Goal: Answer question/provide support

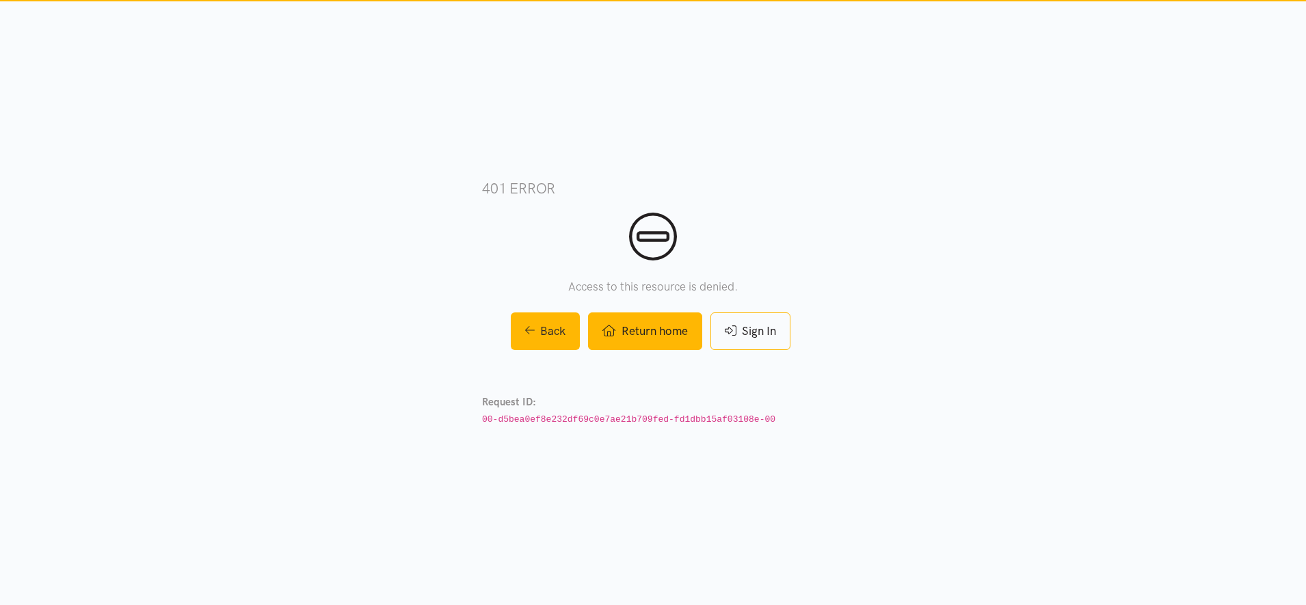
drag, startPoint x: 658, startPoint y: 327, endPoint x: 656, endPoint y: 319, distance: 8.0
click at [658, 327] on link "Return home" at bounding box center [644, 331] width 113 height 38
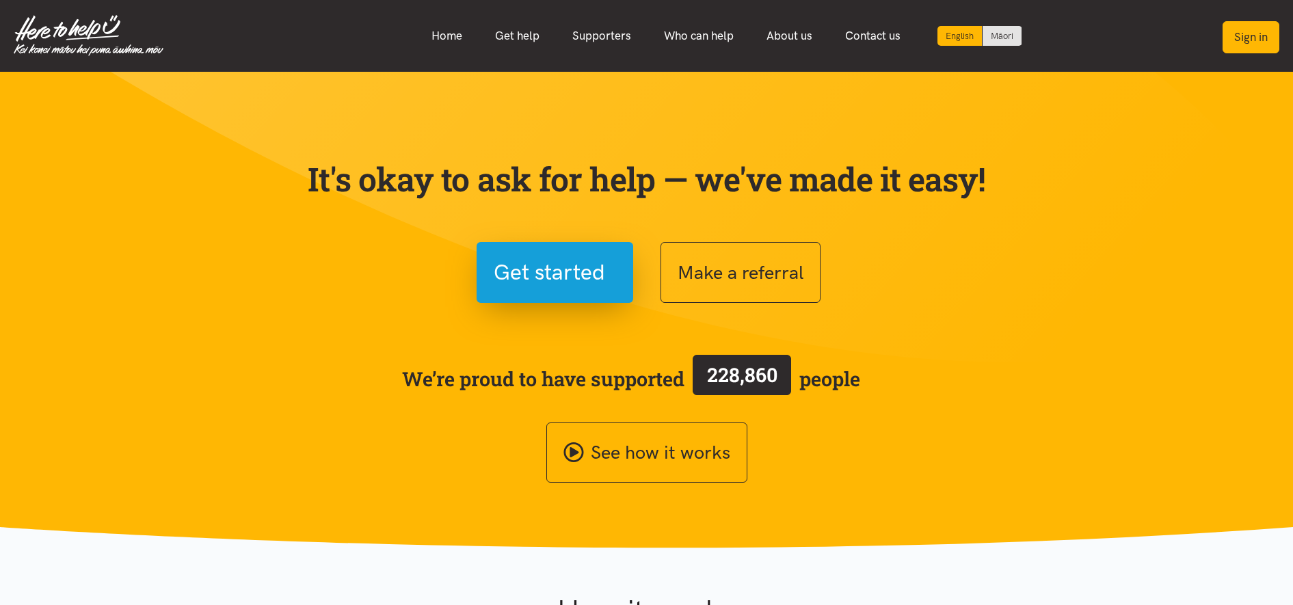
click at [1249, 31] on button "Sign in" at bounding box center [1250, 37] width 57 height 32
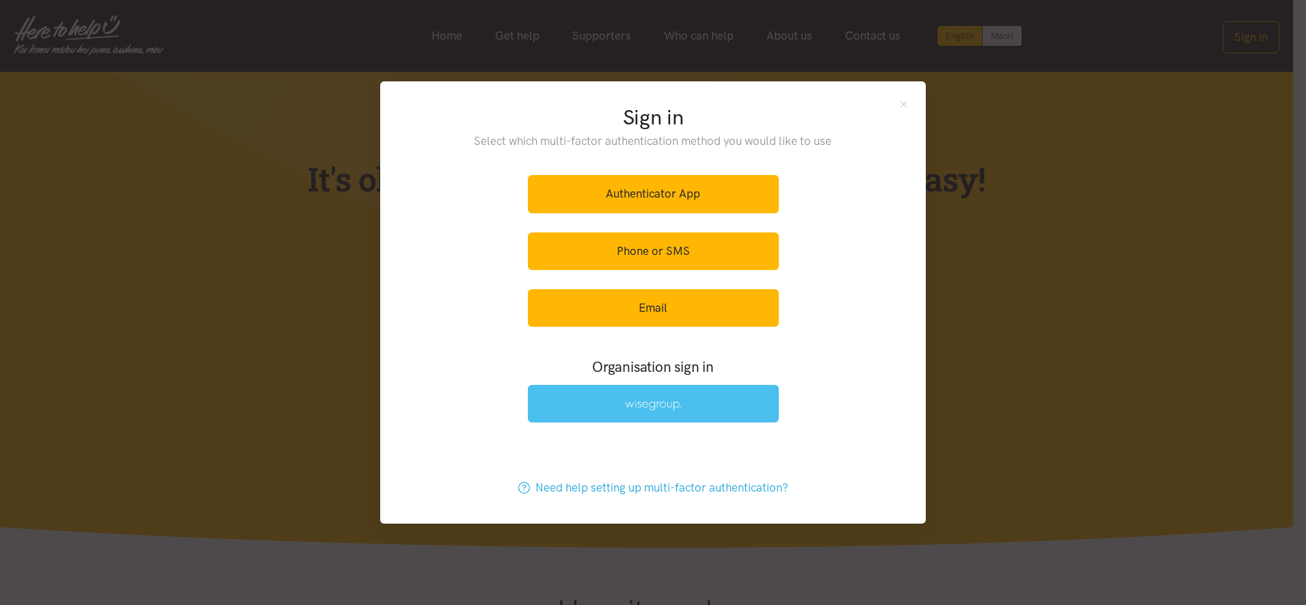
click at [674, 399] on img at bounding box center [653, 405] width 56 height 12
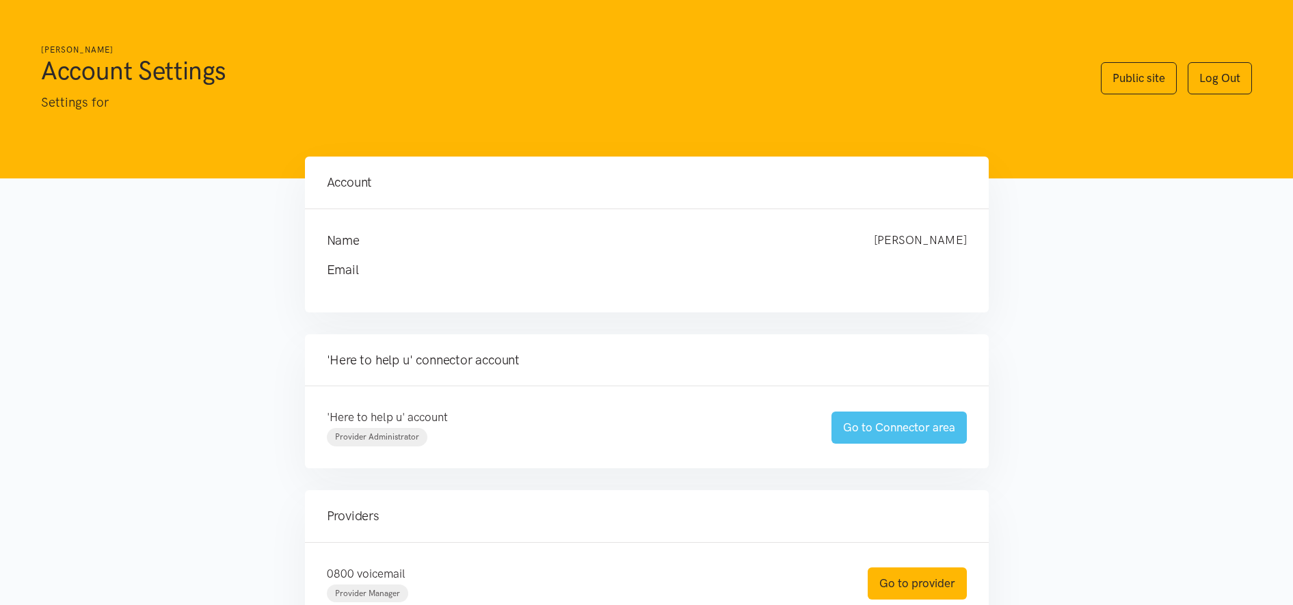
click at [893, 432] on link "Go to Connector area" at bounding box center [898, 427] width 135 height 32
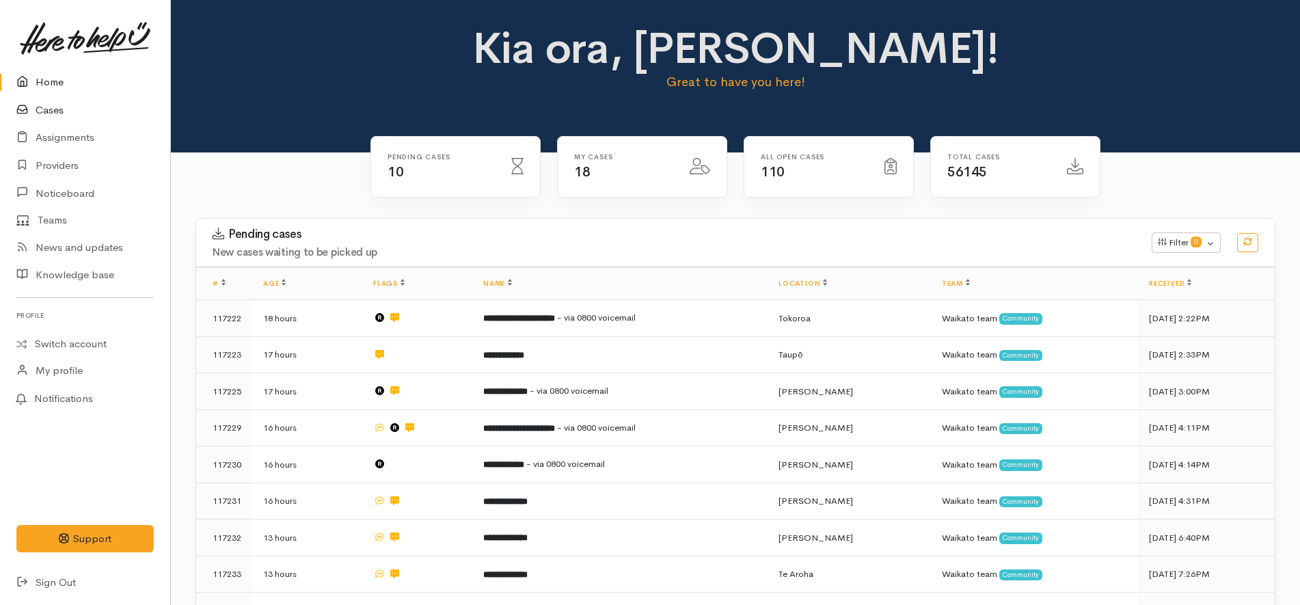
click at [103, 114] on link "Cases" at bounding box center [85, 110] width 170 height 28
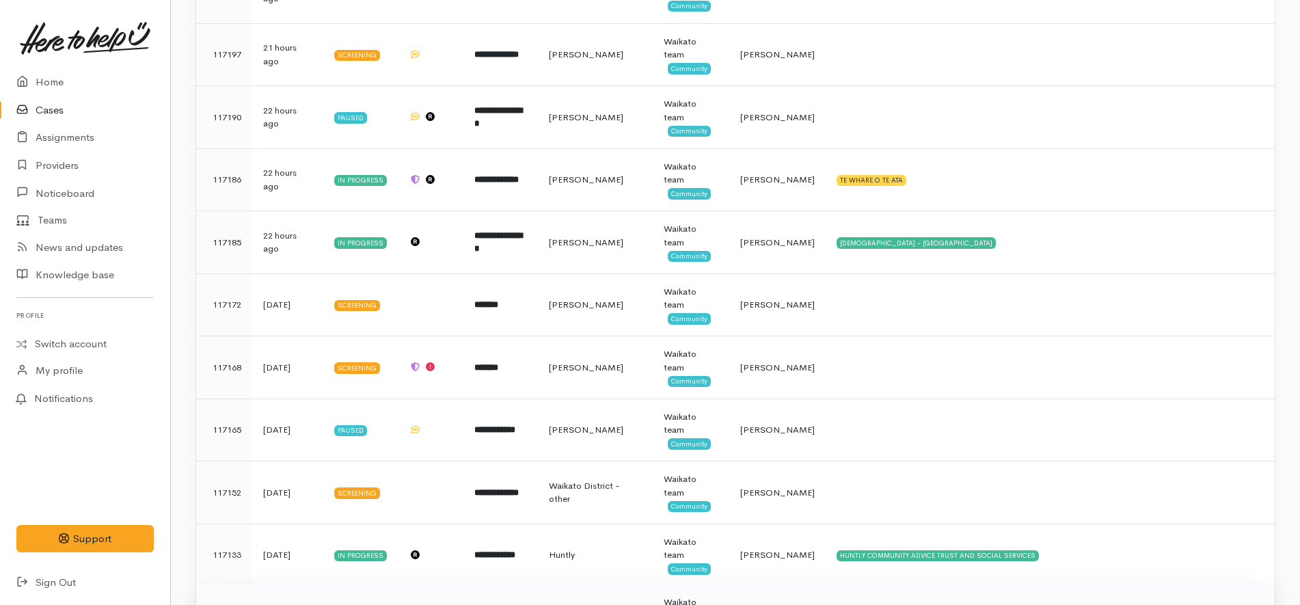
scroll to position [557, 0]
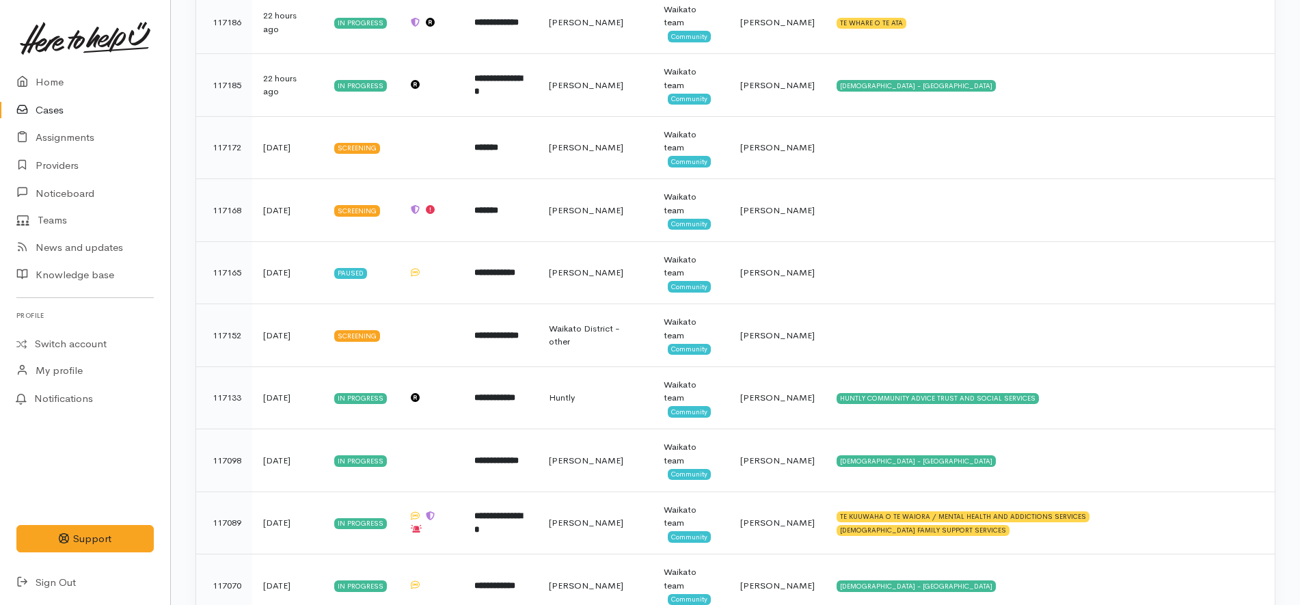
click at [46, 113] on link "Cases" at bounding box center [85, 110] width 170 height 28
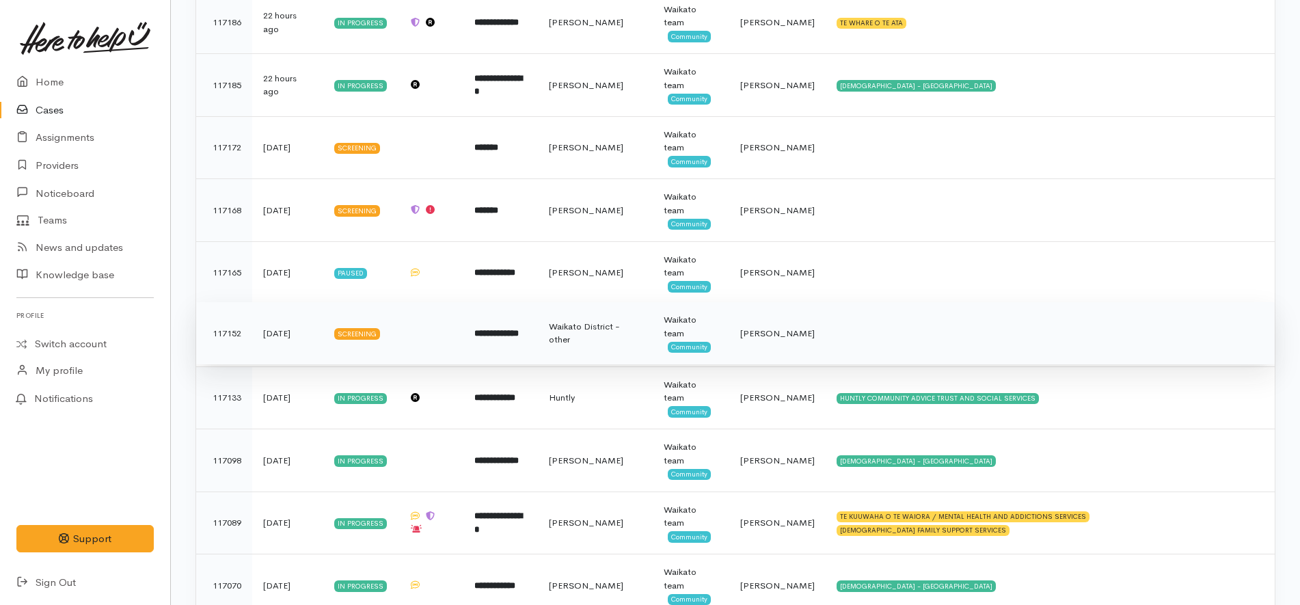
scroll to position [386, 0]
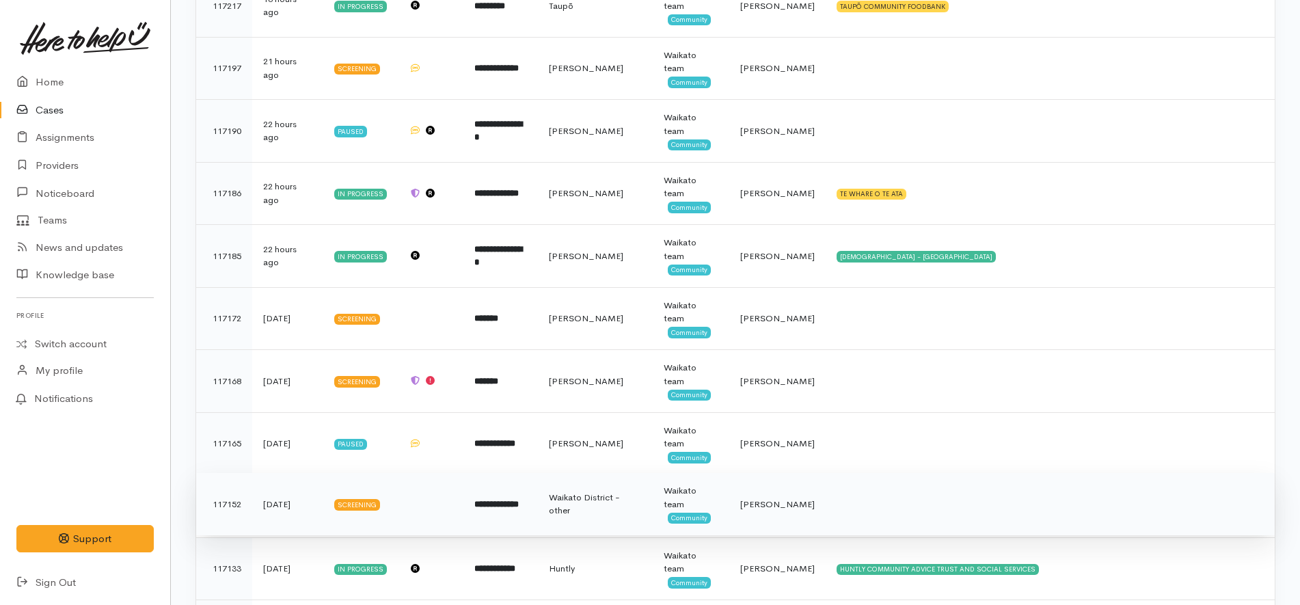
click at [538, 473] on td "**********" at bounding box center [500, 504] width 75 height 63
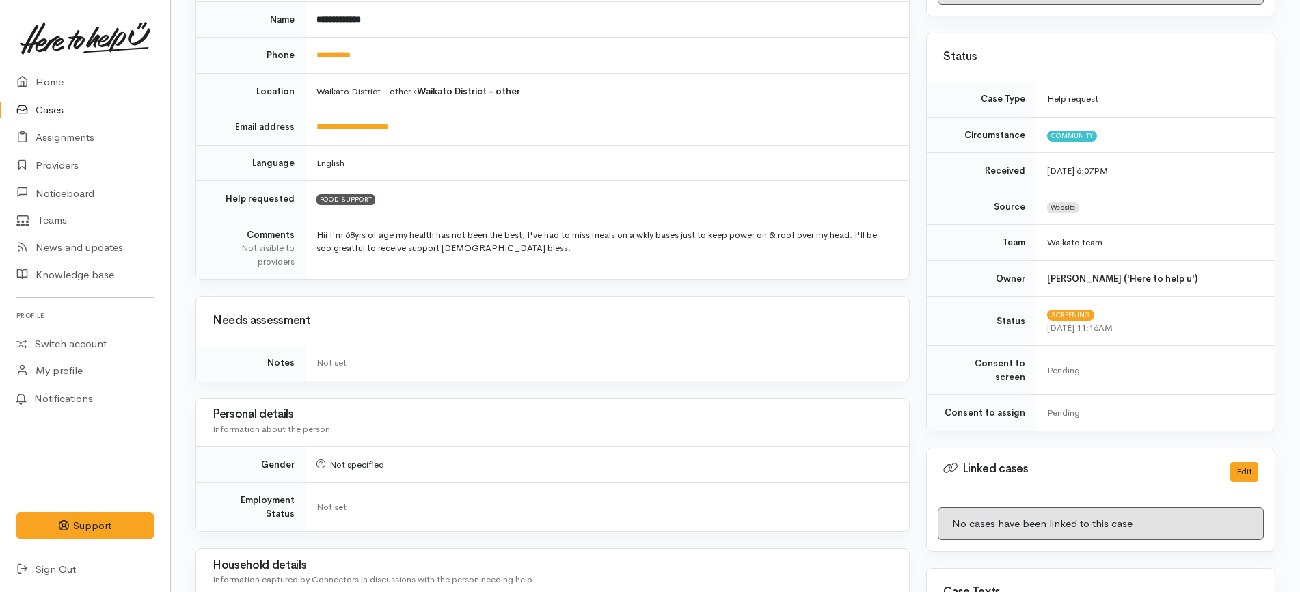
scroll to position [256, 0]
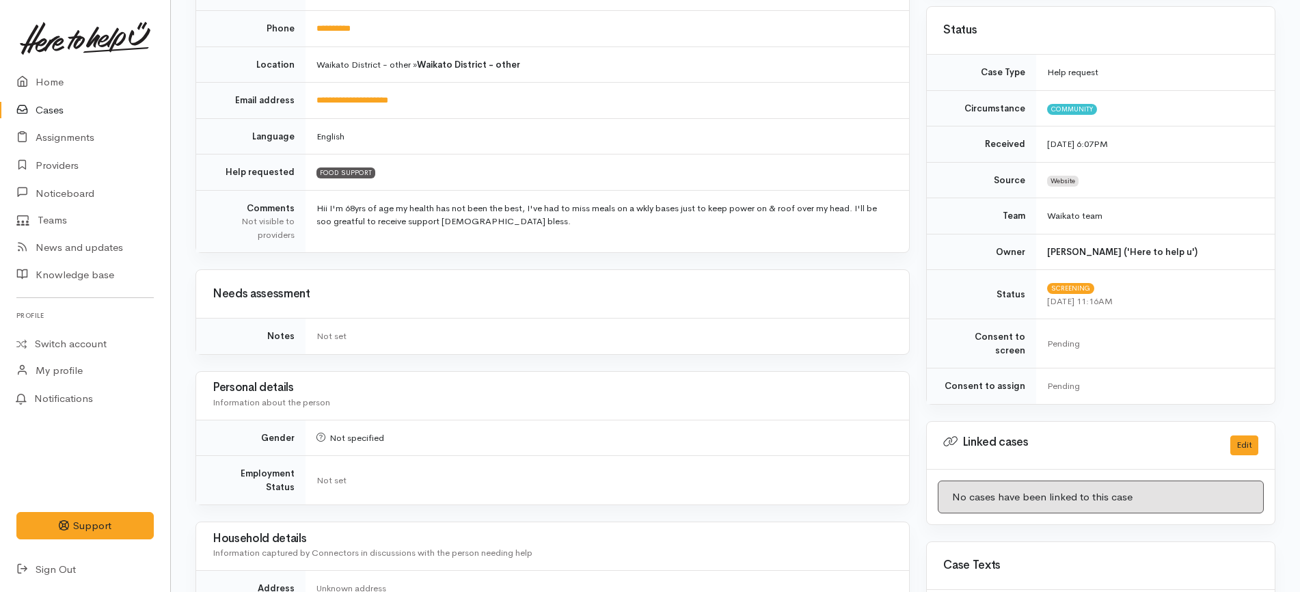
click at [664, 171] on td "FOOD SUPPORT" at bounding box center [608, 172] width 604 height 36
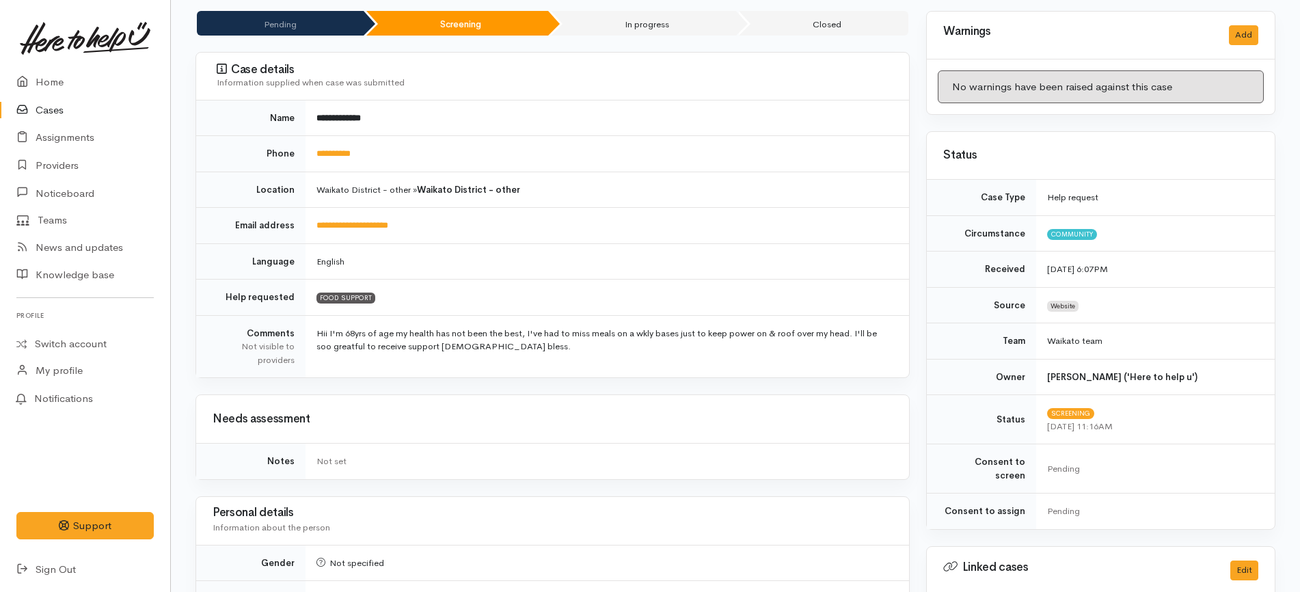
scroll to position [0, 0]
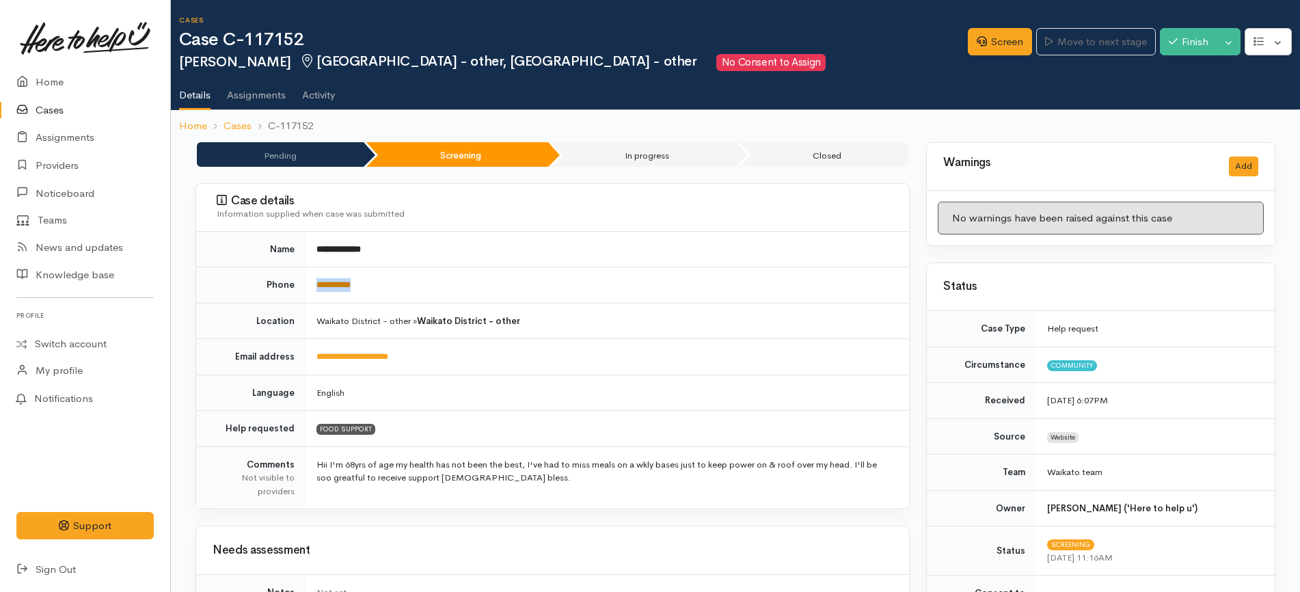
drag, startPoint x: 386, startPoint y: 282, endPoint x: 317, endPoint y: 287, distance: 68.6
click at [317, 287] on td "**********" at bounding box center [608, 285] width 604 height 36
copy link "**********"
click at [388, 281] on td "**********" at bounding box center [608, 285] width 604 height 36
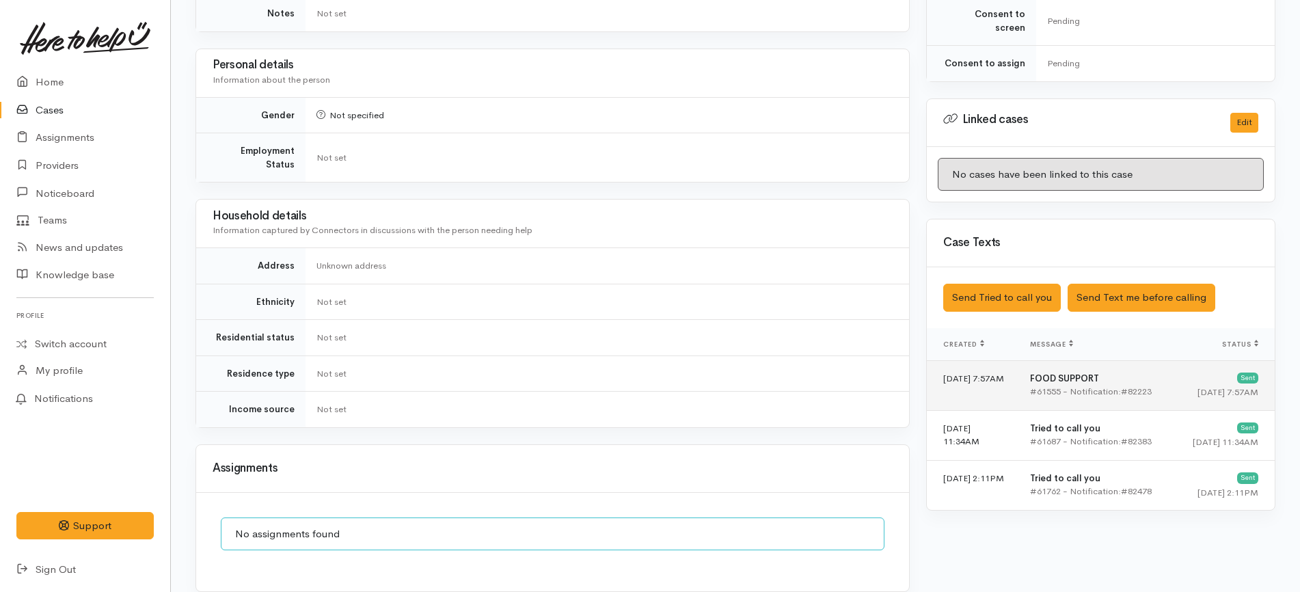
scroll to position [598, 0]
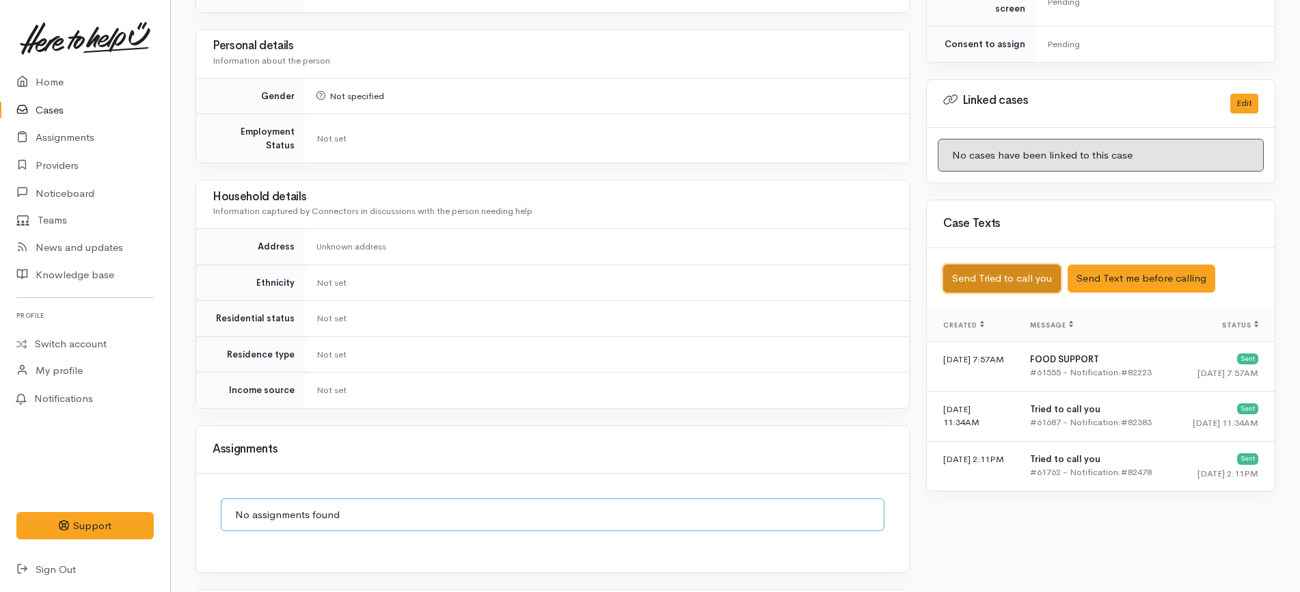
click at [1025, 265] on button "Send Tried to call you" at bounding box center [1002, 279] width 118 height 28
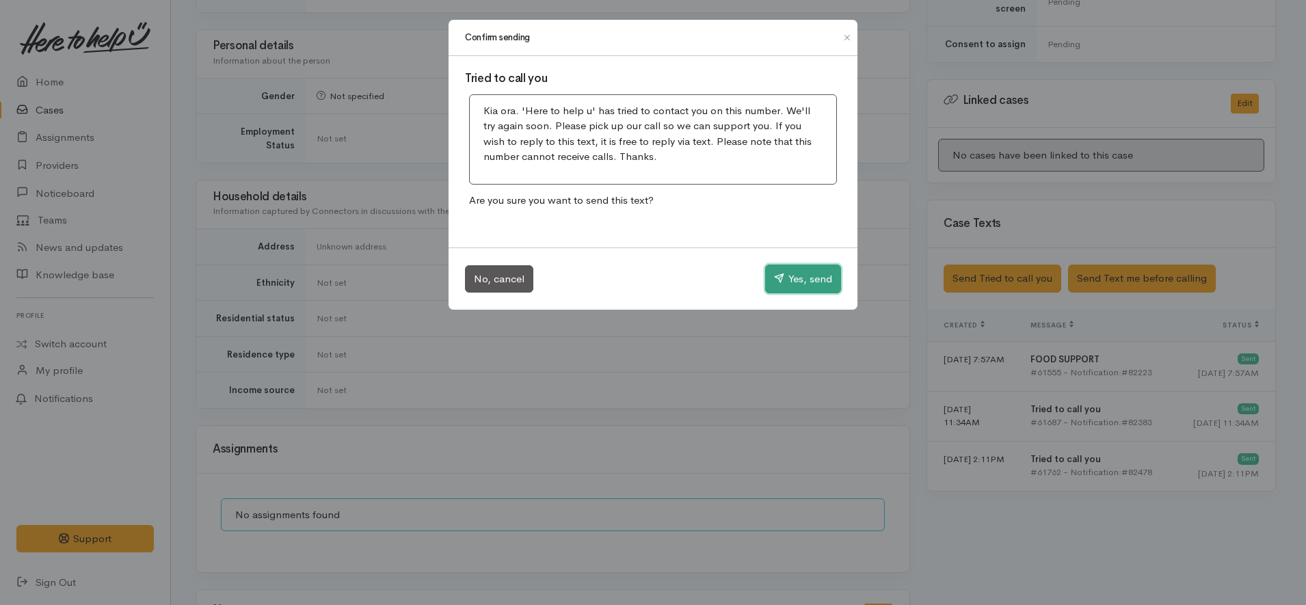
click at [809, 268] on button "Yes, send" at bounding box center [803, 279] width 76 height 29
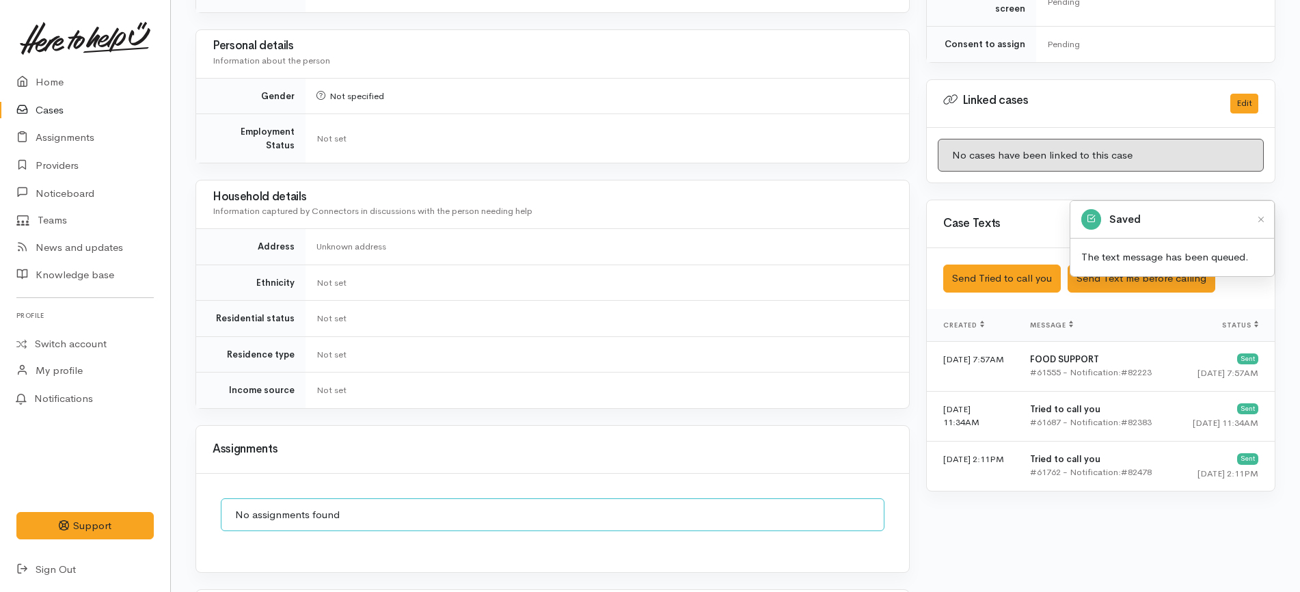
click at [668, 351] on td "Not set" at bounding box center [608, 354] width 604 height 36
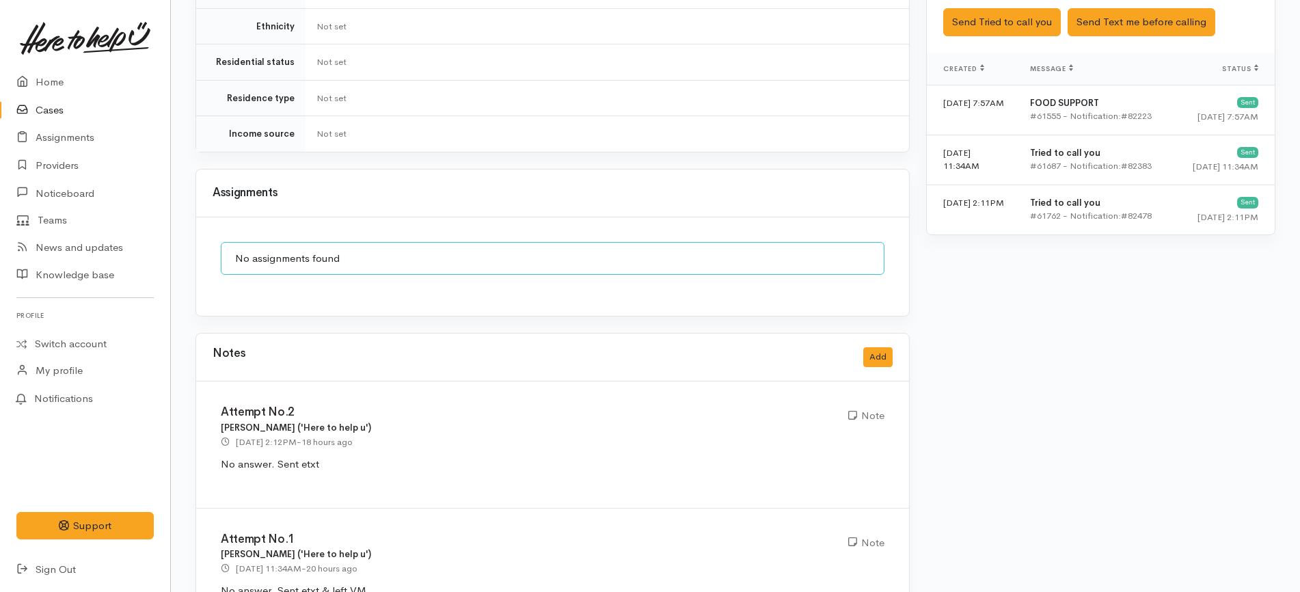
scroll to position [900, 0]
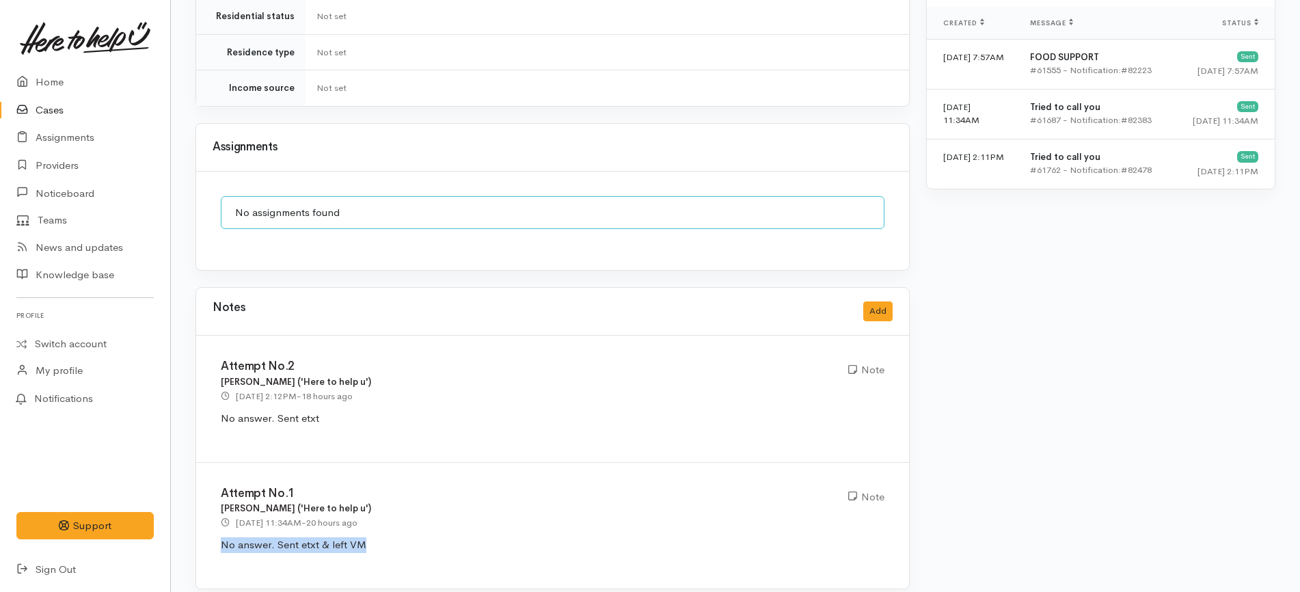
drag, startPoint x: 377, startPoint y: 525, endPoint x: 200, endPoint y: 530, distance: 177.1
click at [200, 530] on div "Attempt No.1 Priyanka Duggal ('Here to help u') 1 Sep 2025 11:34AM - 20 hours a…" at bounding box center [552, 526] width 713 height 126
copy p "No answer. Sent etxt & left VM"
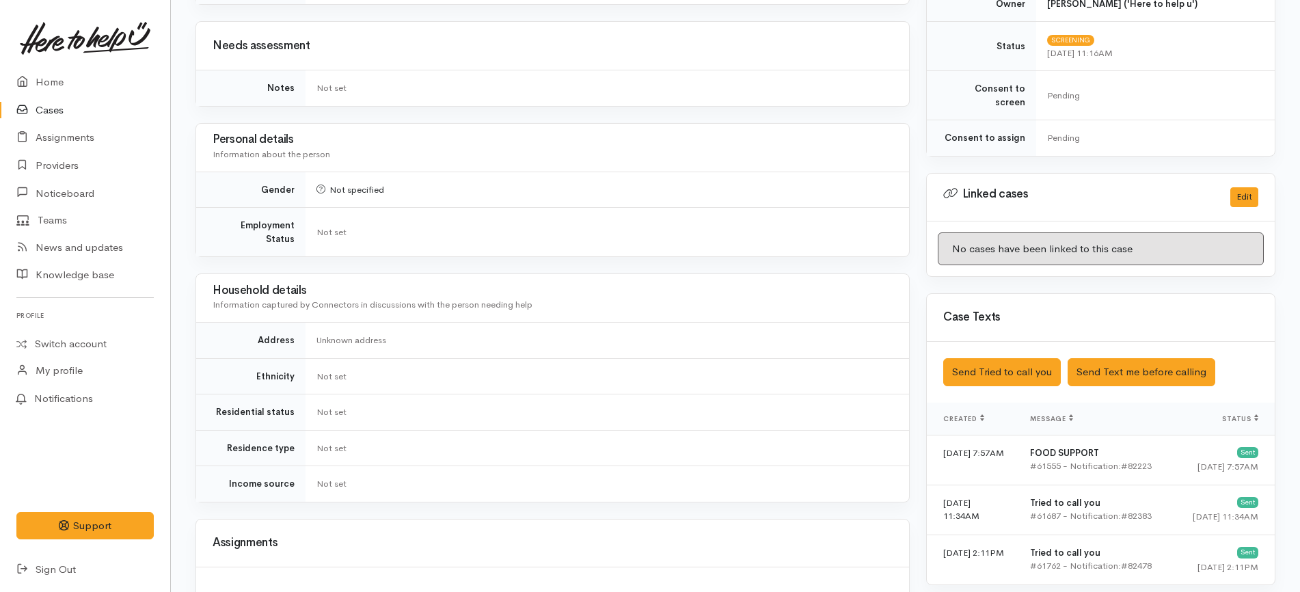
scroll to position [684, 0]
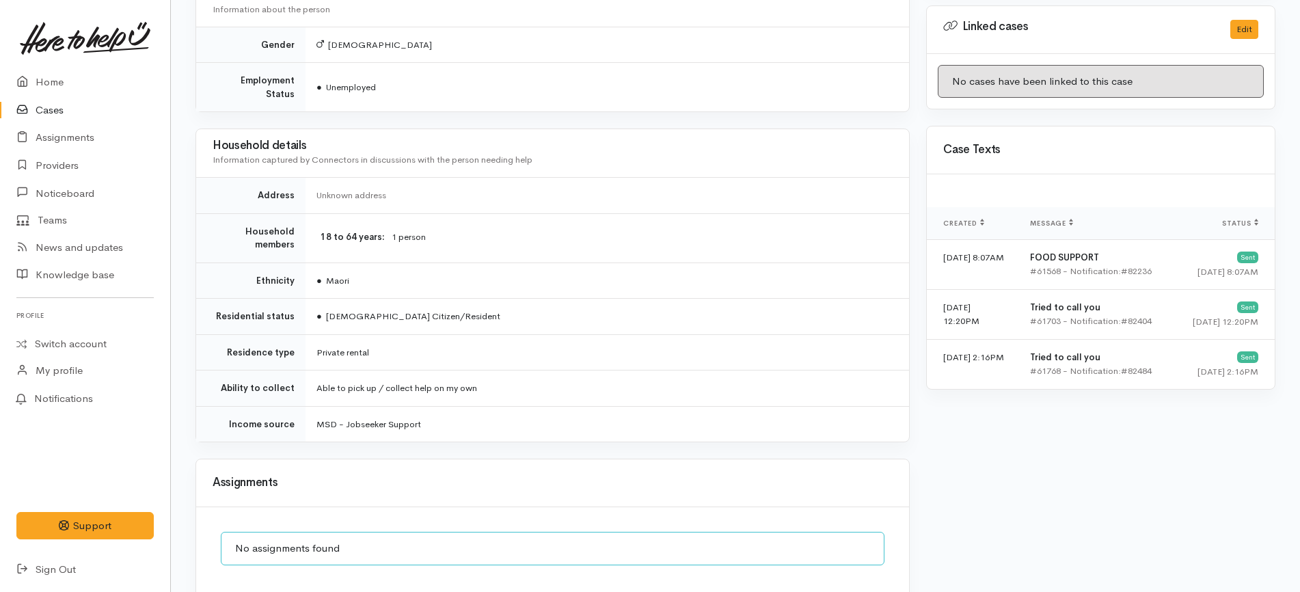
scroll to position [1034, 0]
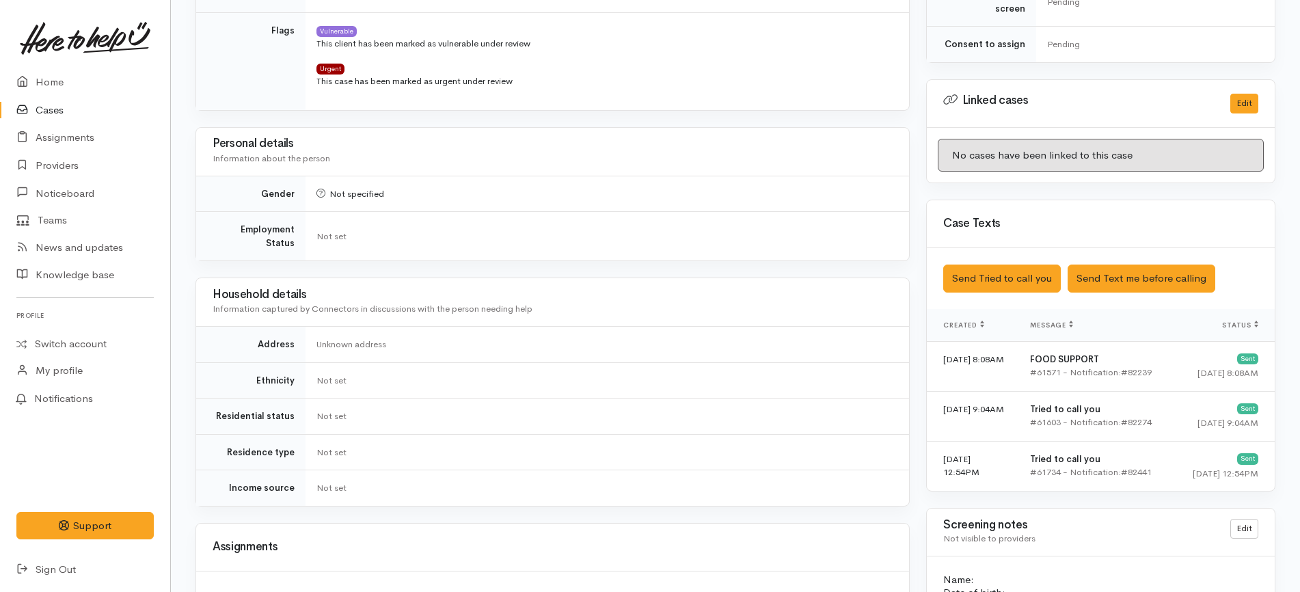
scroll to position [998, 0]
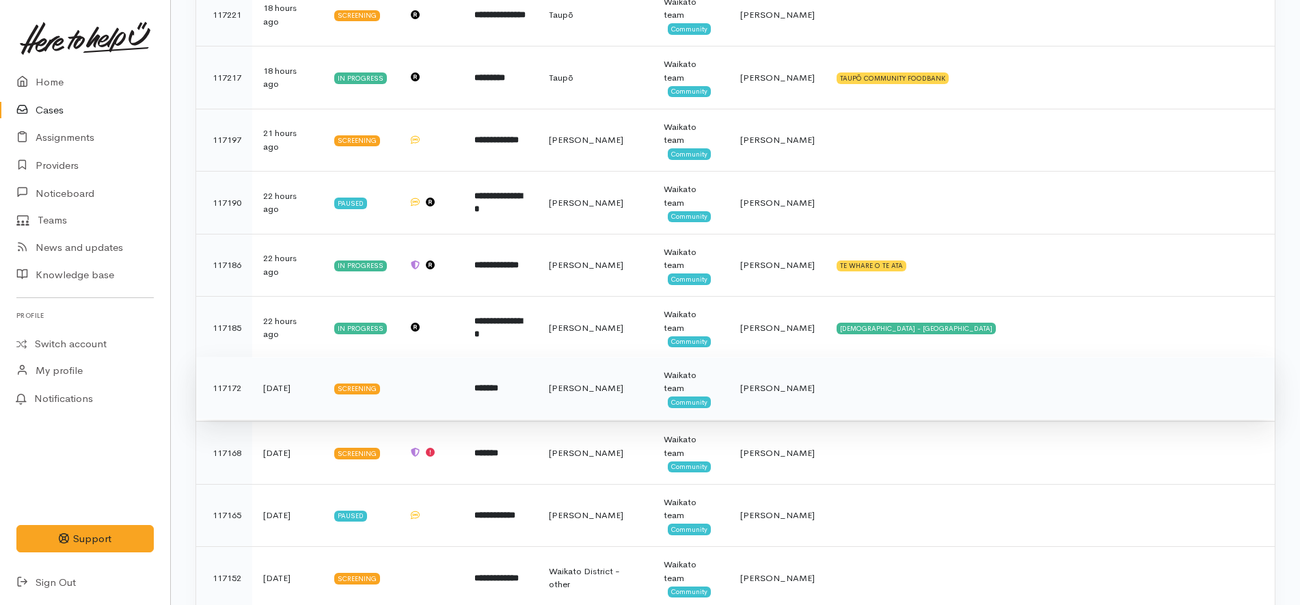
scroll to position [342, 0]
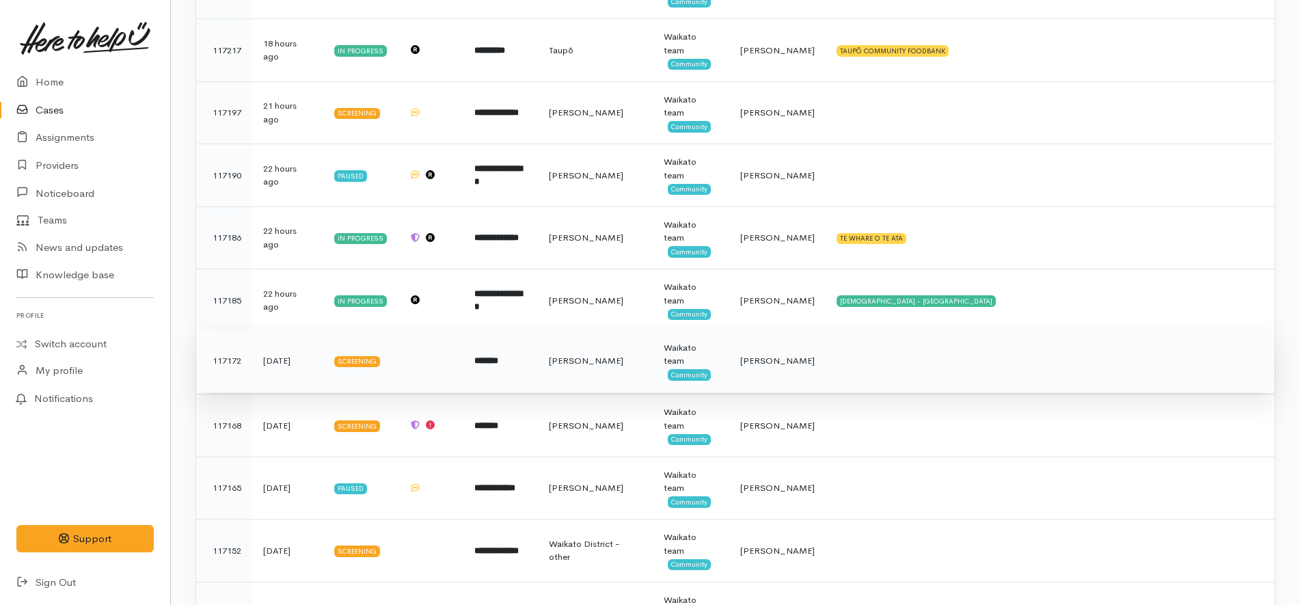
click at [520, 329] on td "*******" at bounding box center [500, 360] width 75 height 63
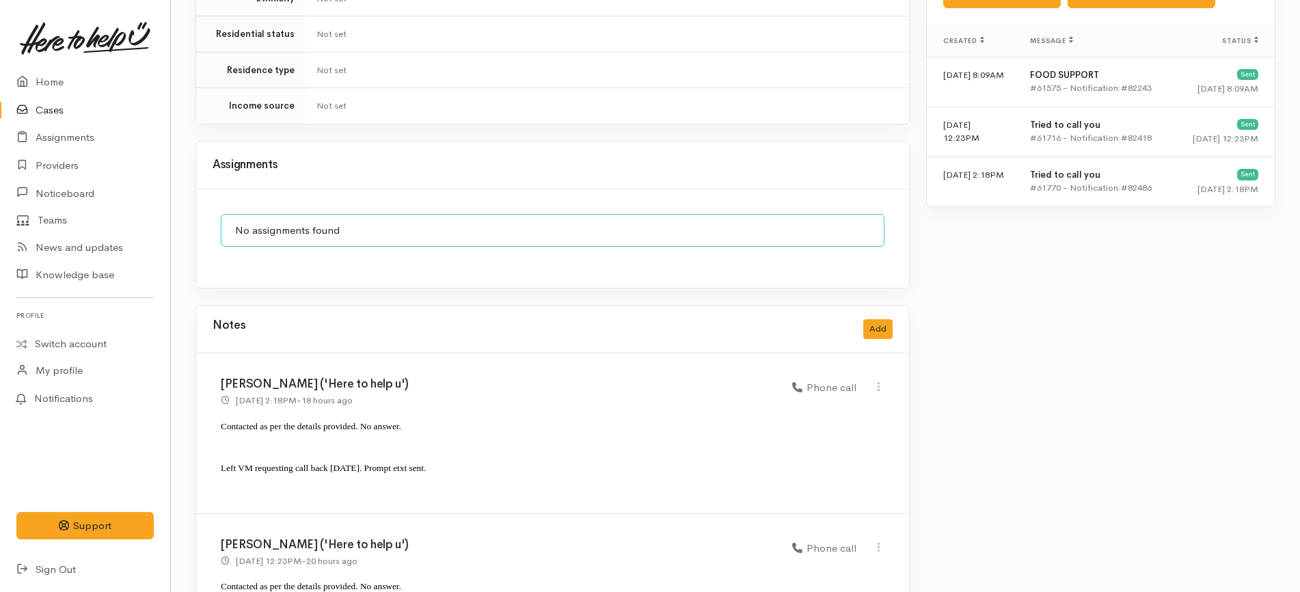
scroll to position [968, 0]
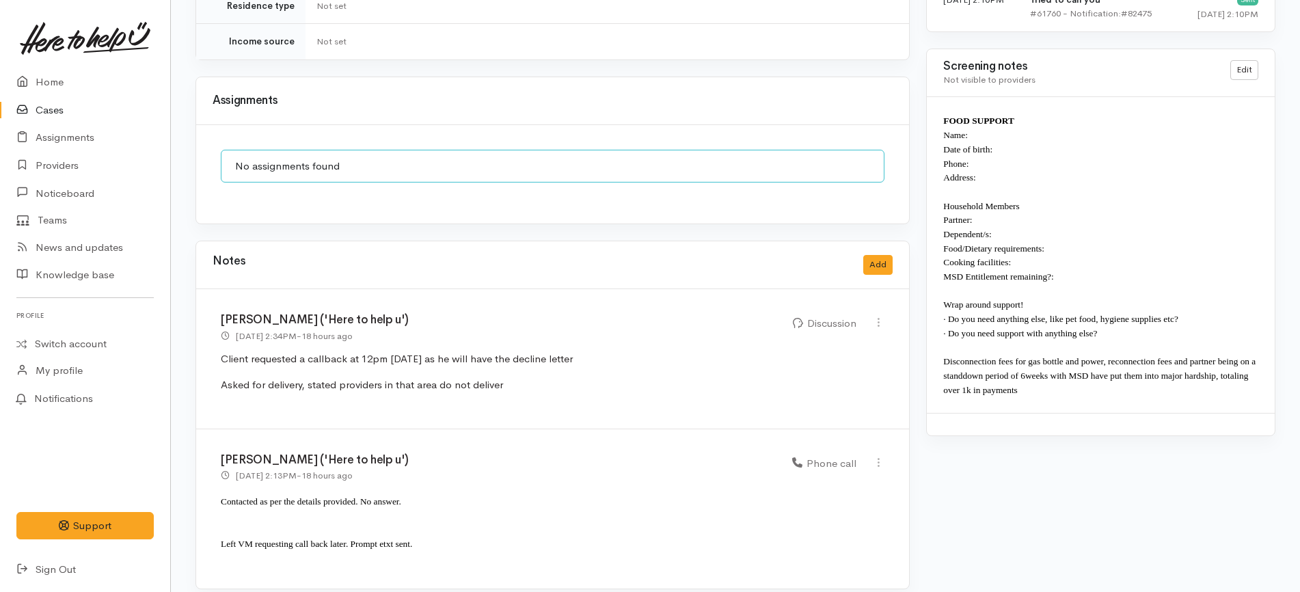
scroll to position [1157, 0]
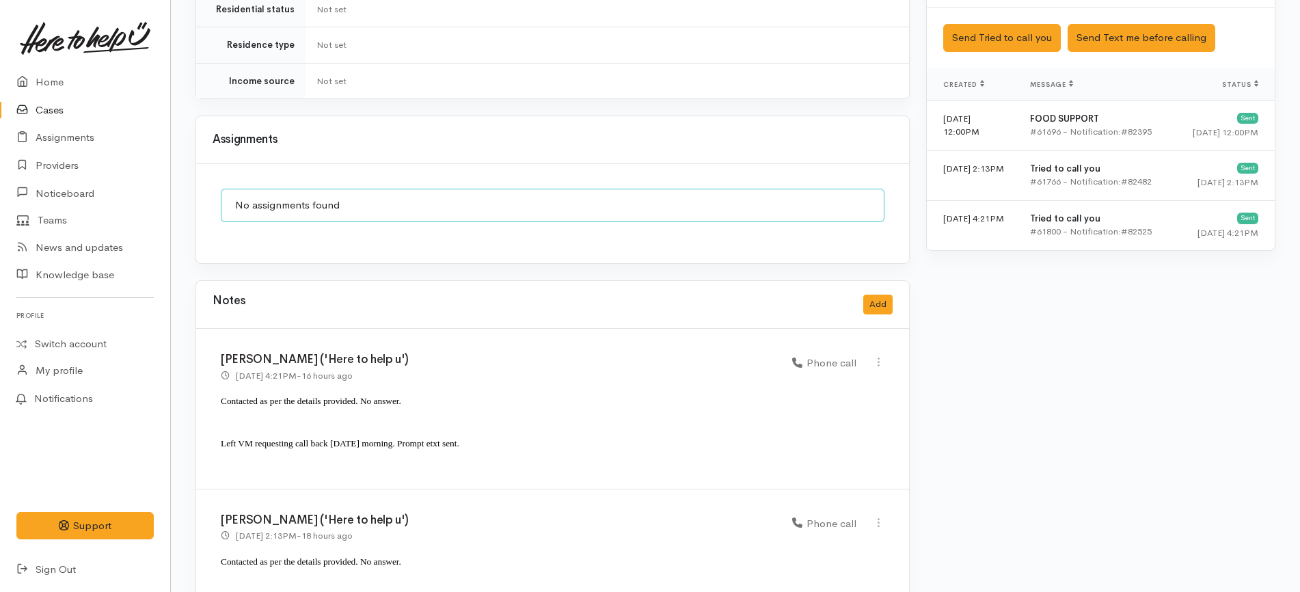
scroll to position [1004, 0]
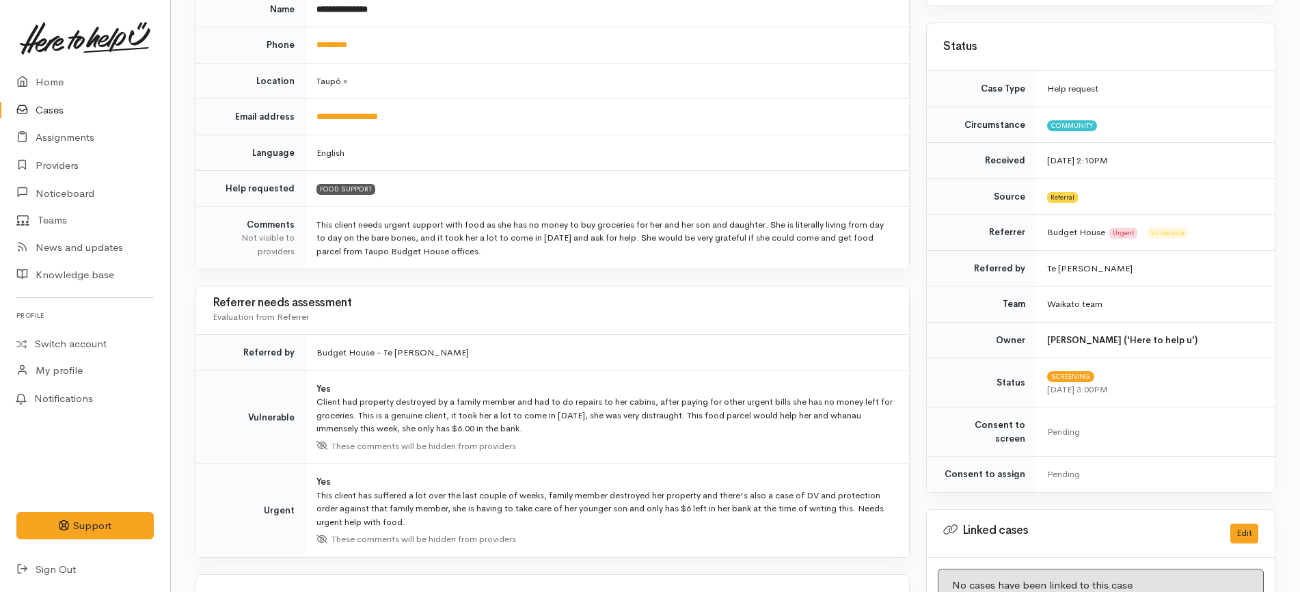
scroll to position [82, 0]
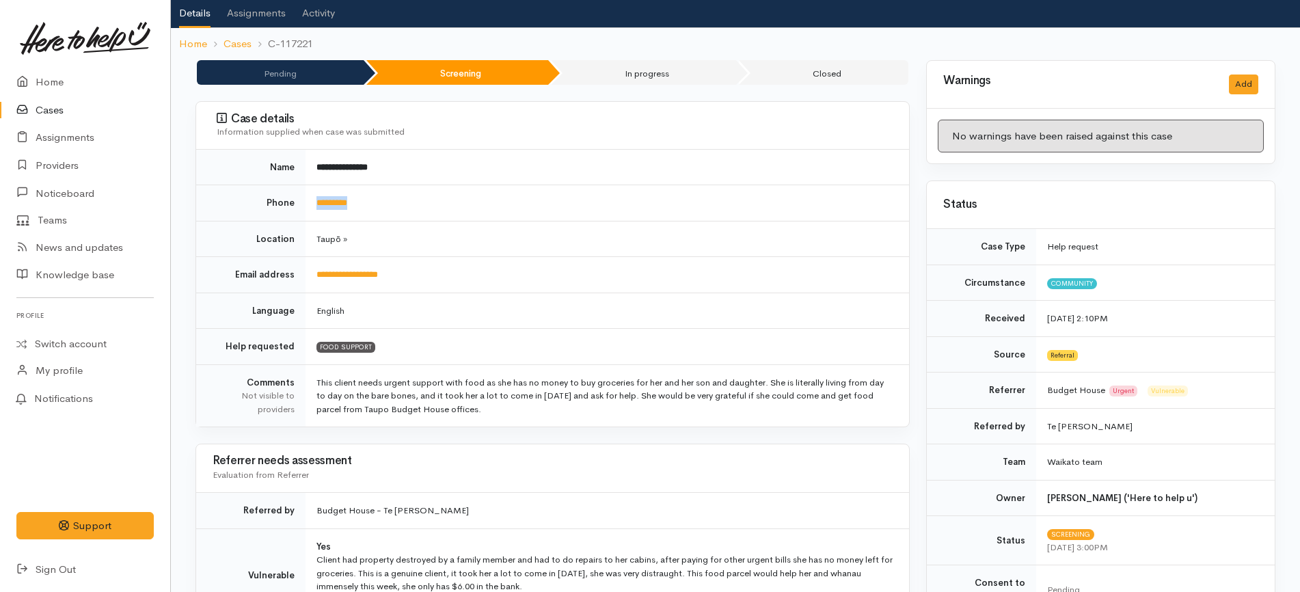
drag, startPoint x: 403, startPoint y: 197, endPoint x: 316, endPoint y: 204, distance: 87.8
click at [316, 204] on td "*********" at bounding box center [608, 203] width 604 height 36
copy link "*********"
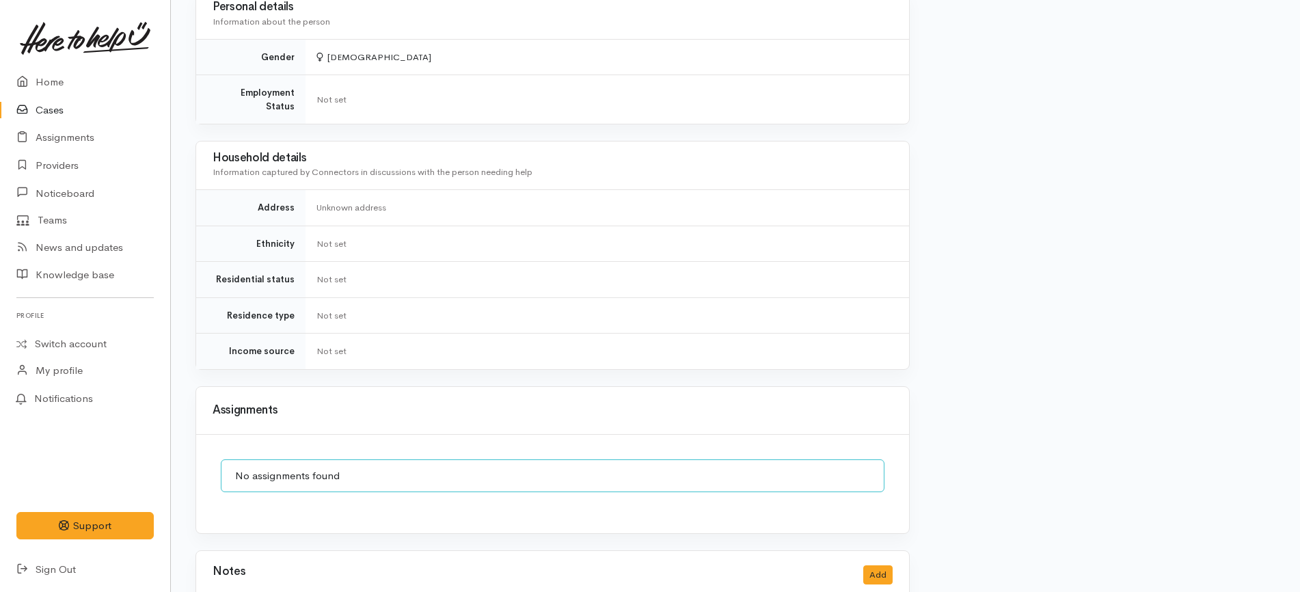
scroll to position [746, 0]
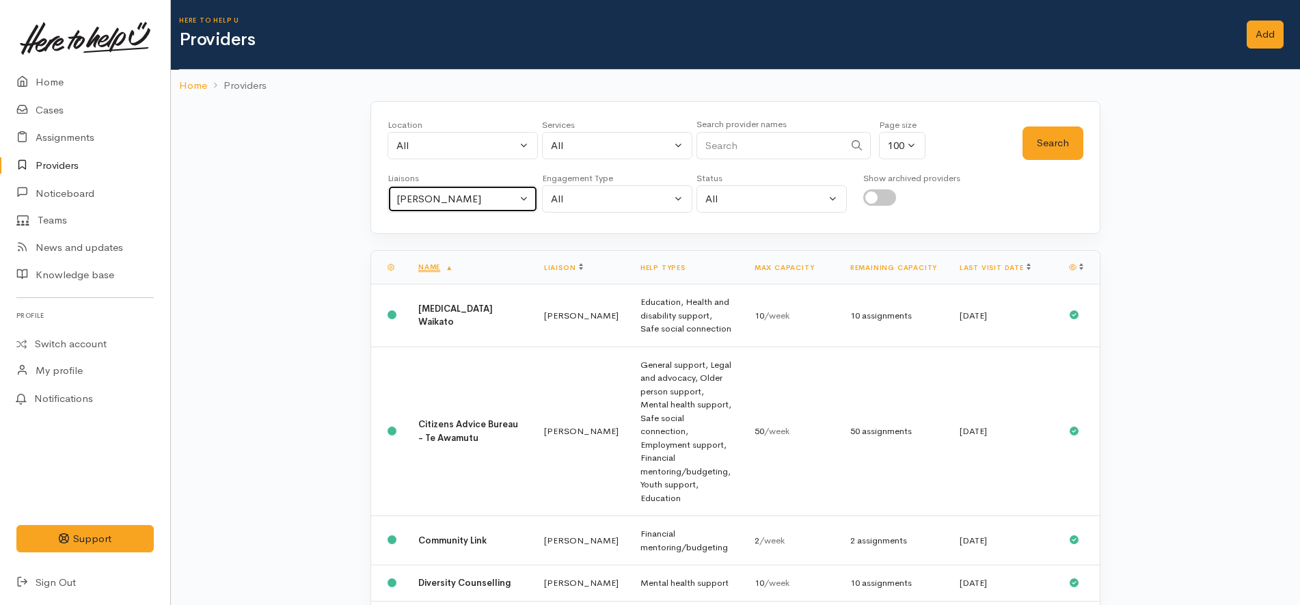
click at [500, 212] on button "Katarina Daly" at bounding box center [463, 199] width 150 height 28
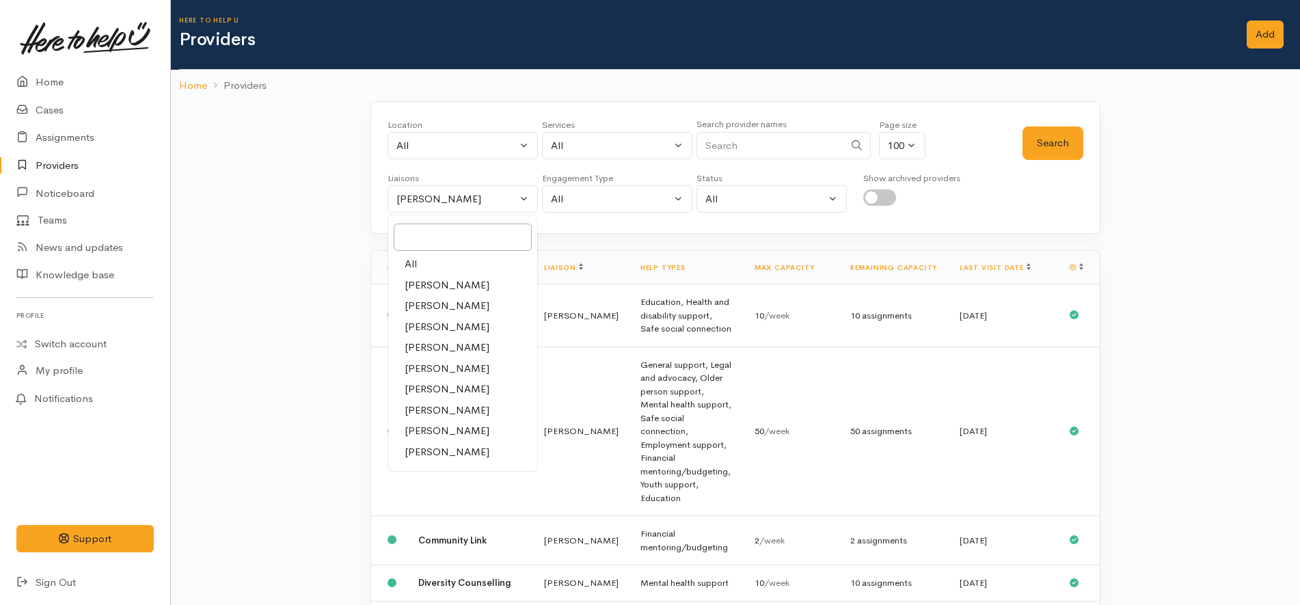
click at [444, 265] on link "All" at bounding box center [462, 264] width 149 height 21
select select "null"
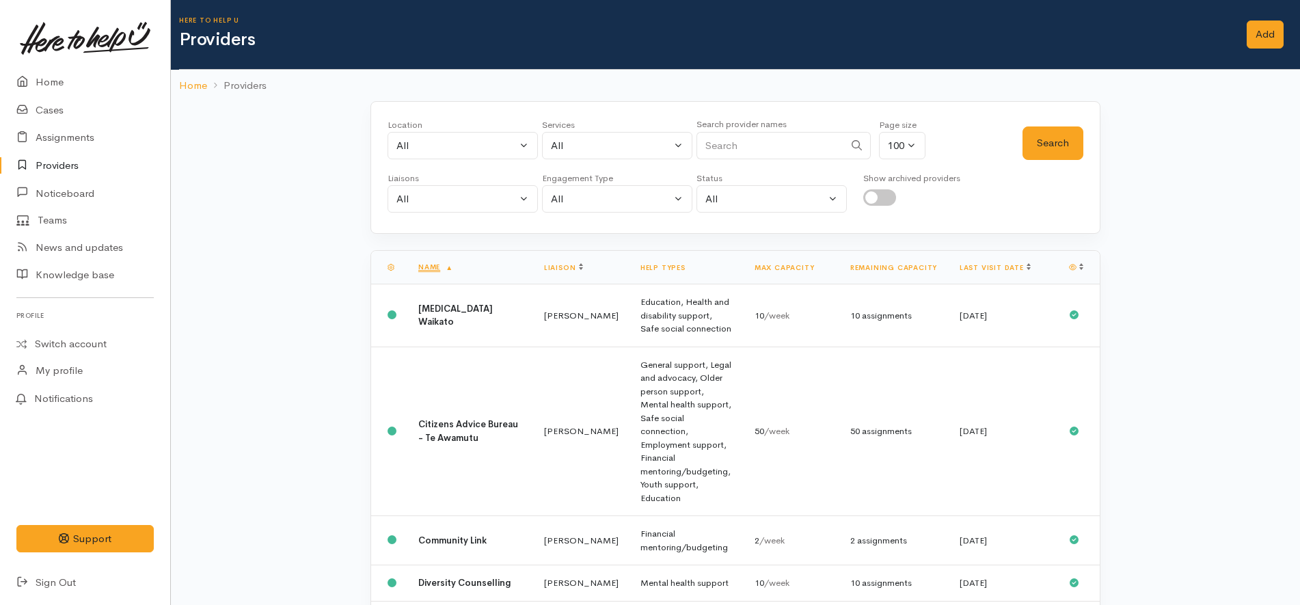
click at [794, 141] on input "Search" at bounding box center [771, 146] width 148 height 28
type input "SUPER CONNECT"
click at [1067, 150] on button "Search" at bounding box center [1053, 142] width 61 height 33
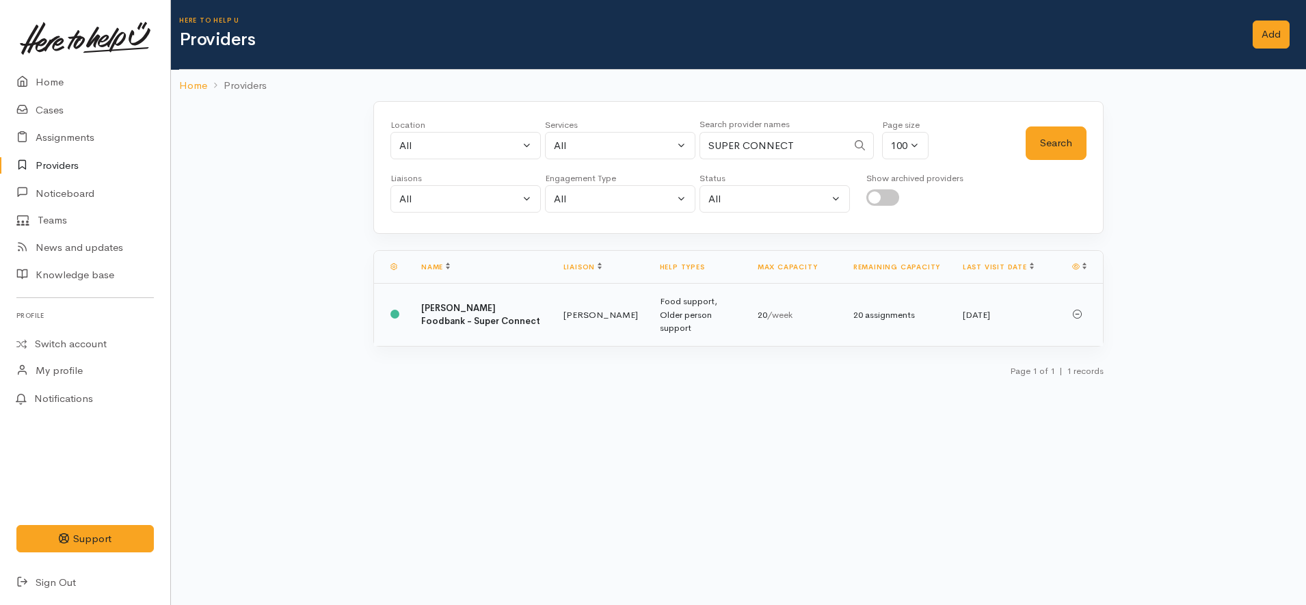
click at [591, 303] on td "Heather Moore" at bounding box center [600, 315] width 96 height 62
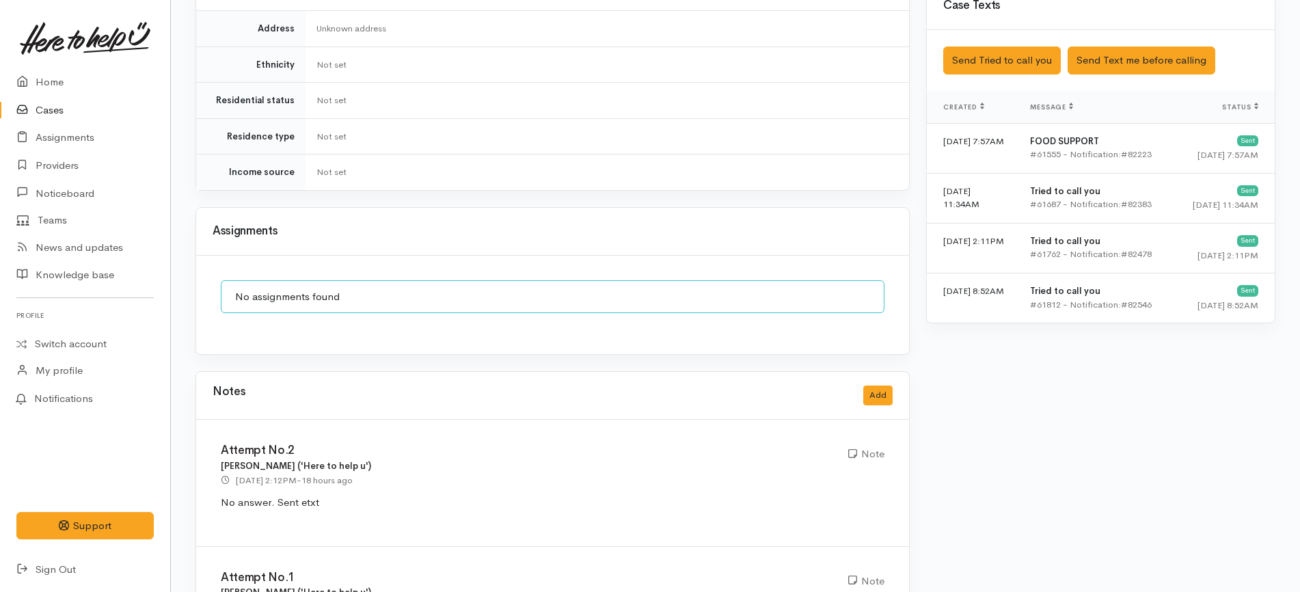
scroll to position [900, 0]
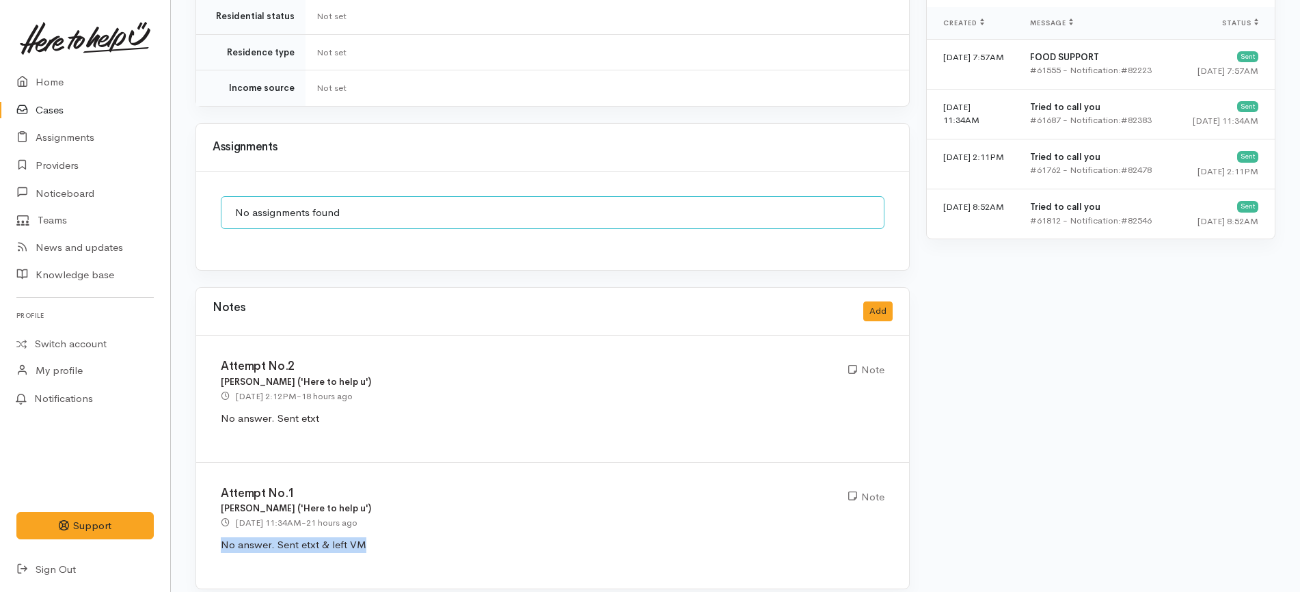
drag, startPoint x: 383, startPoint y: 532, endPoint x: 214, endPoint y: 537, distance: 169.6
click at [214, 537] on div "Attempt No.1 Priyanka Duggal ('Here to help u') 1 Sep 2025 11:34AM - 21 hours a…" at bounding box center [552, 526] width 713 height 126
copy p "No answer. Sent etxt & left VM"
click at [884, 301] on button "Add" at bounding box center [877, 311] width 29 height 20
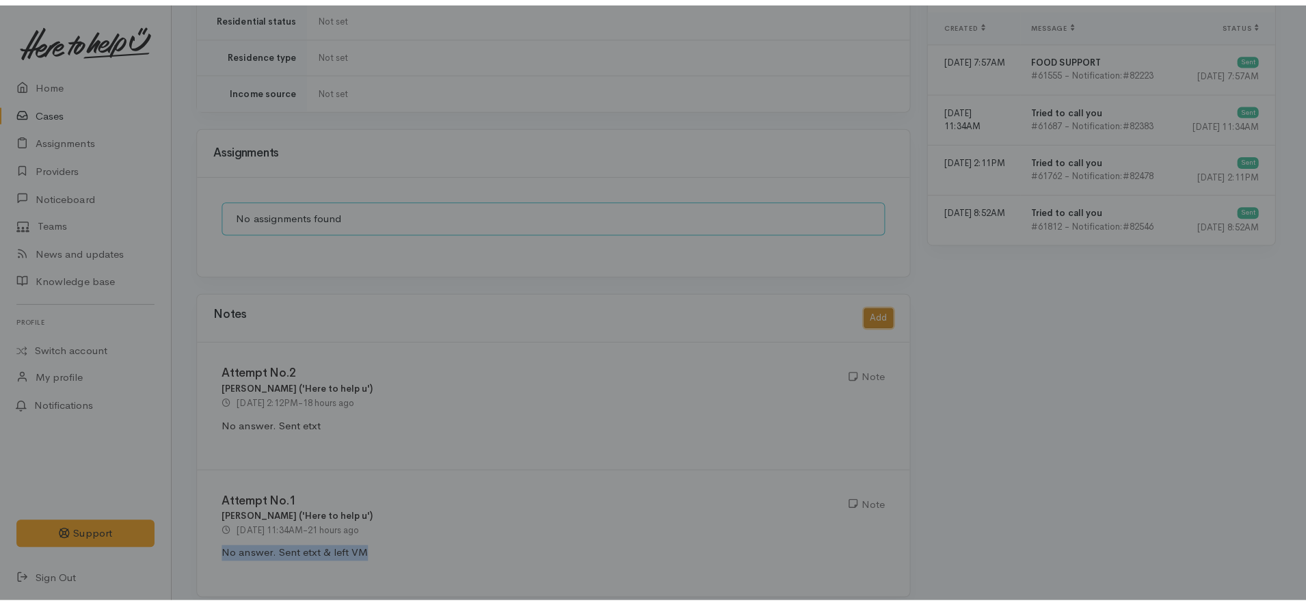
scroll to position [887, 0]
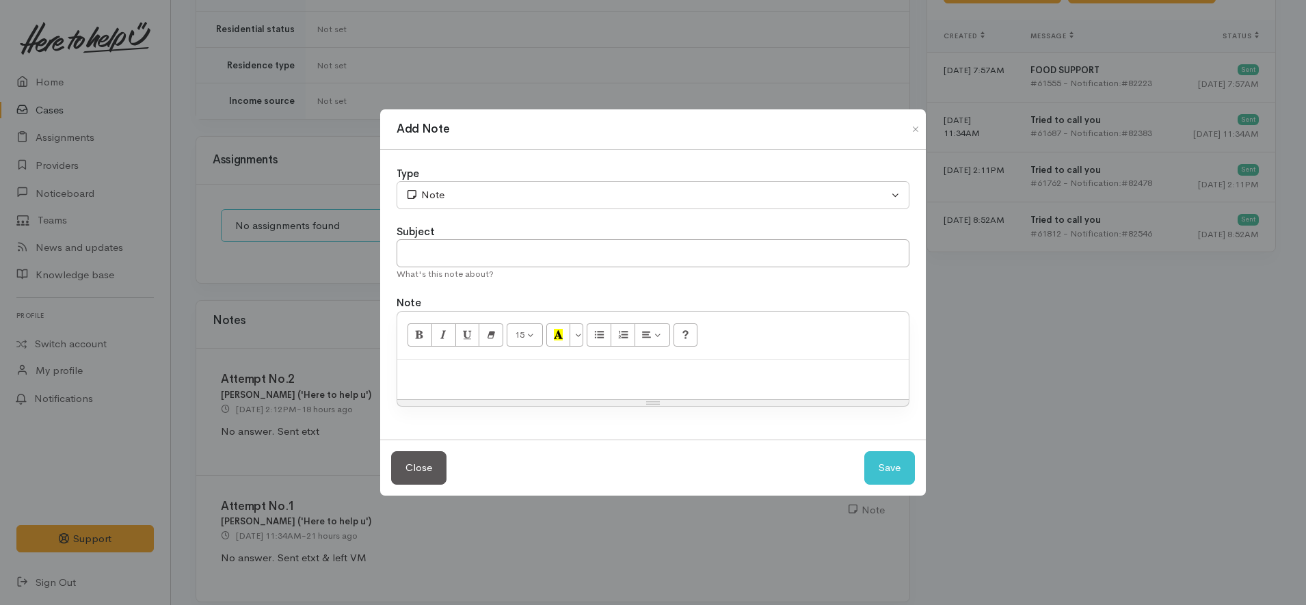
click at [499, 370] on p at bounding box center [653, 374] width 498 height 16
paste div
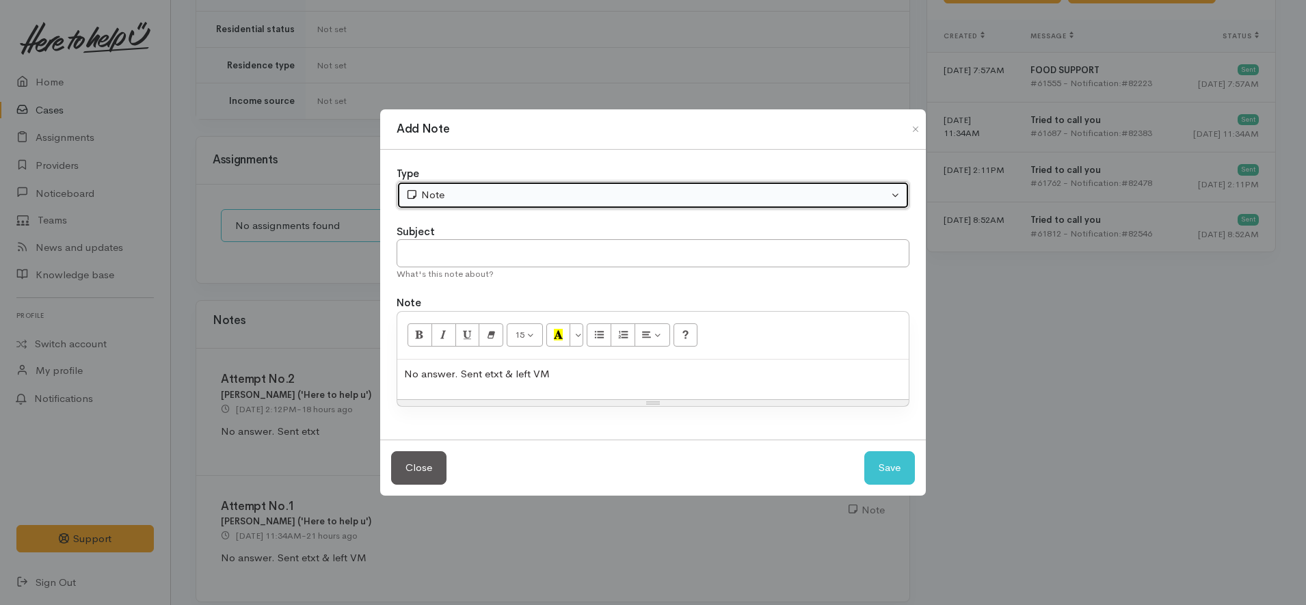
click at [470, 190] on div "Note" at bounding box center [646, 195] width 483 height 16
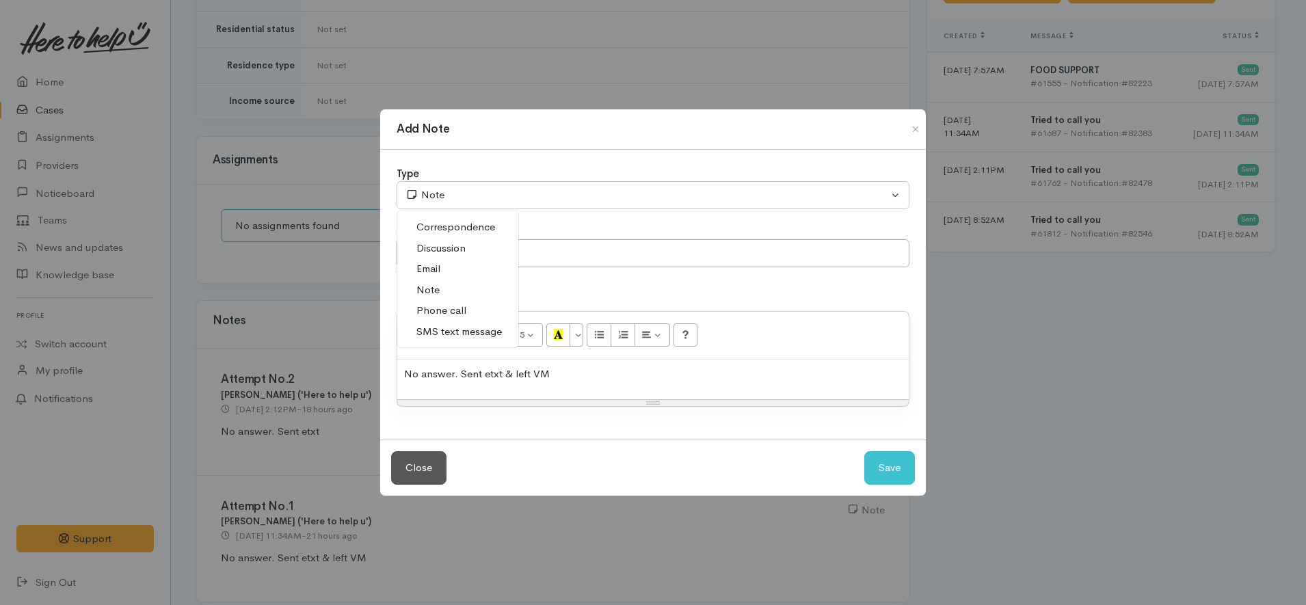
click at [462, 310] on span "Phone call" at bounding box center [441, 311] width 50 height 16
click at [462, 369] on span "No answer. Sent etxt & left VM" at bounding box center [477, 373] width 146 height 13
drag, startPoint x: 515, startPoint y: 370, endPoint x: 458, endPoint y: 373, distance: 57.5
click at [458, 373] on span "No answer. Sent etxt & left VM" at bounding box center [477, 373] width 146 height 13
copy span "Sent etxt & l"
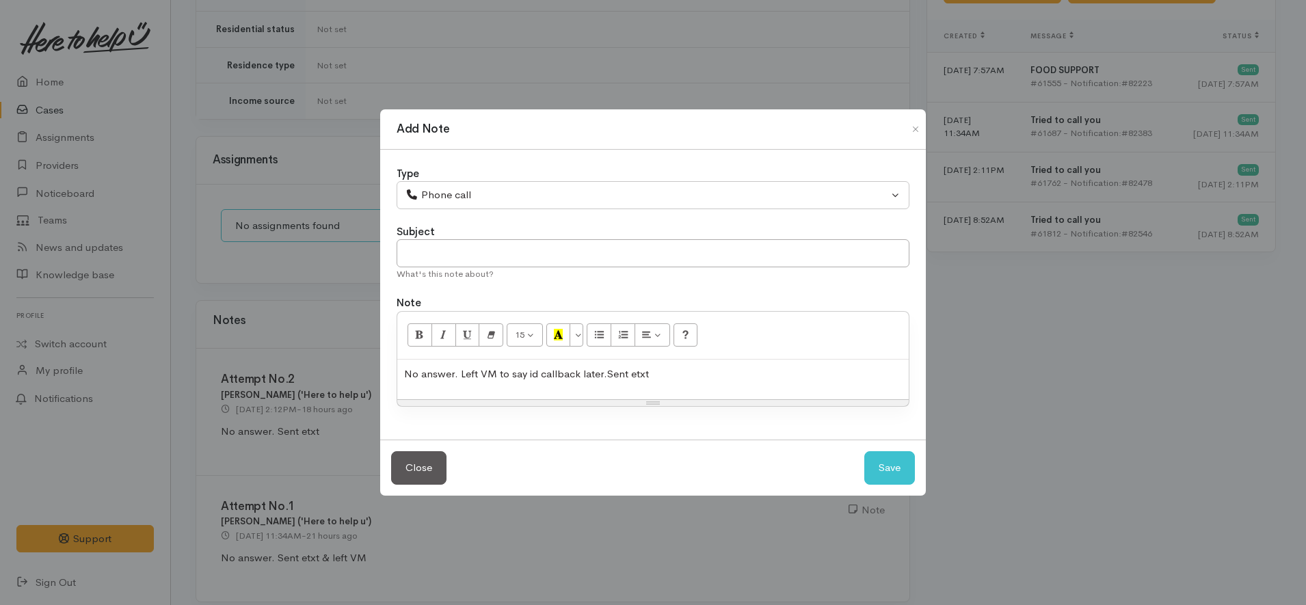
click at [400, 377] on div "No answer. Left VM to say id callback later. Sent etxt" at bounding box center [652, 380] width 511 height 40
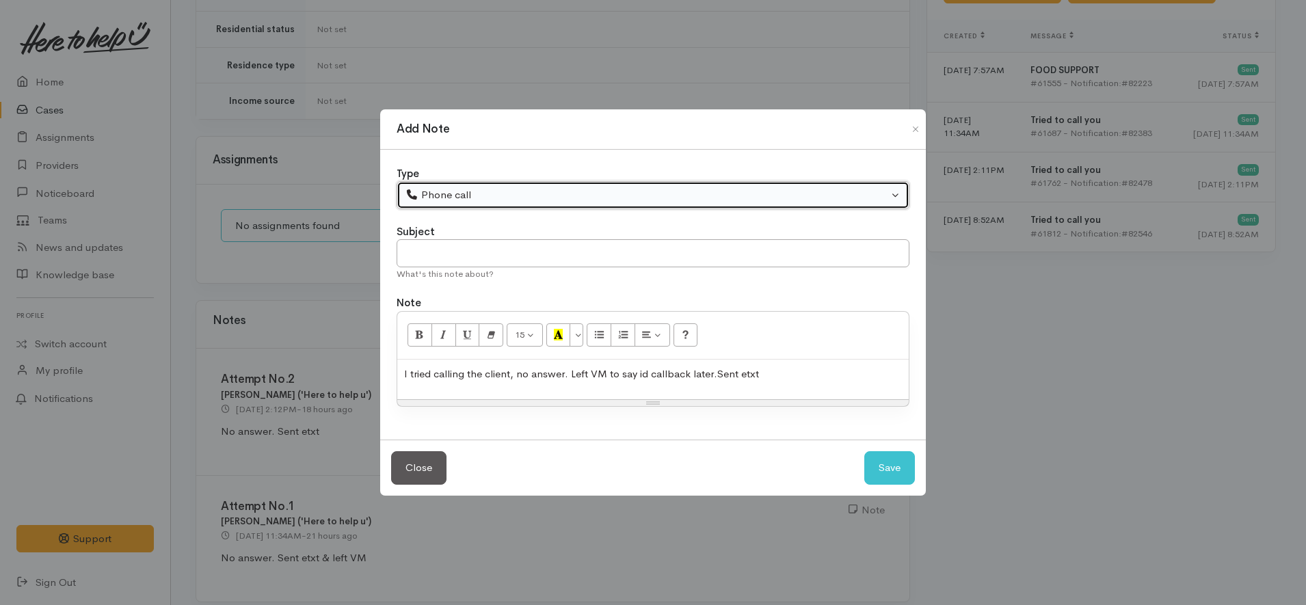
click at [438, 187] on div "Phone call" at bounding box center [646, 195] width 483 height 16
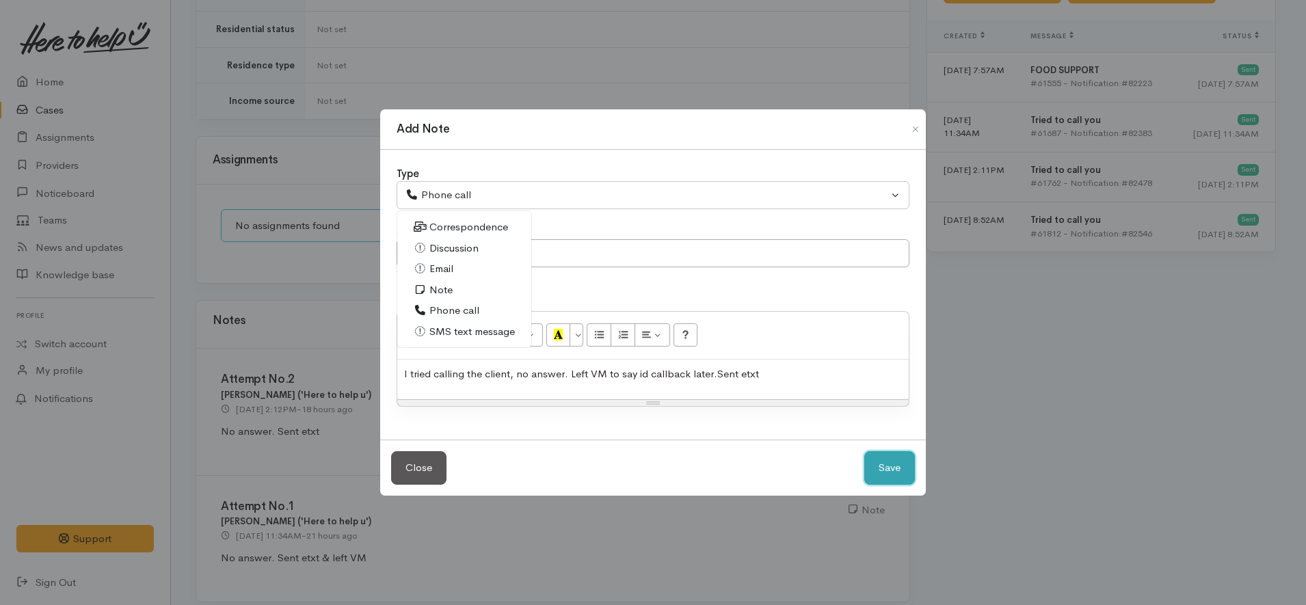
click at [902, 472] on button "Save" at bounding box center [889, 467] width 51 height 33
select select "1"
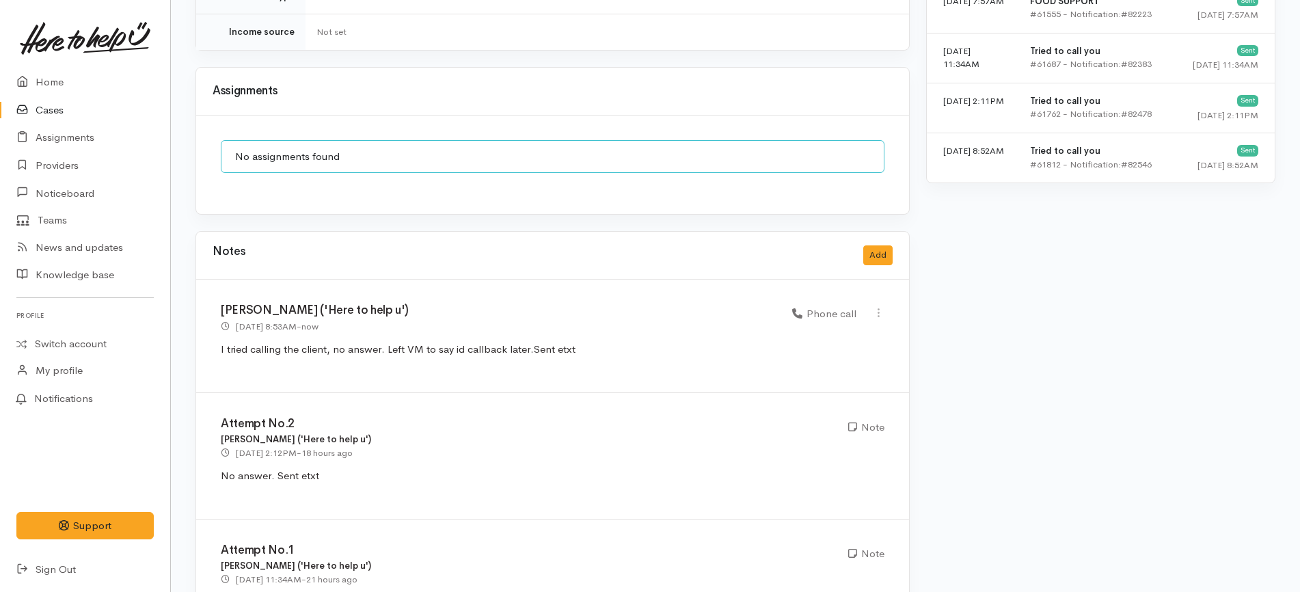
scroll to position [1014, 0]
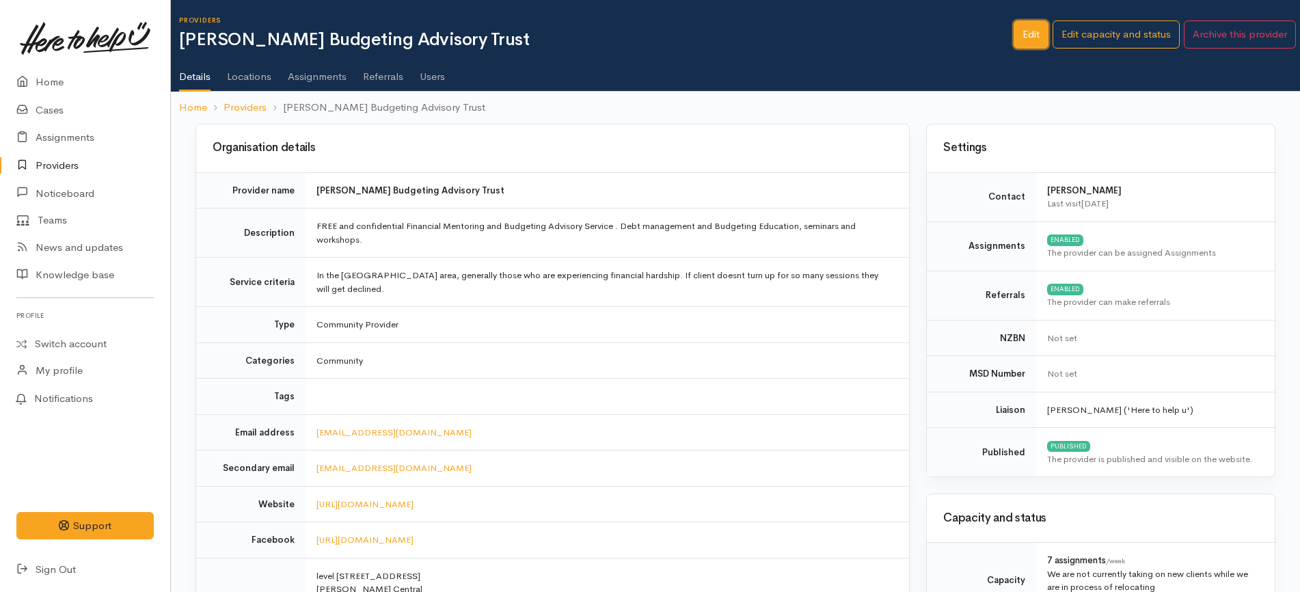
click at [1040, 35] on link "Edit" at bounding box center [1031, 35] width 35 height 28
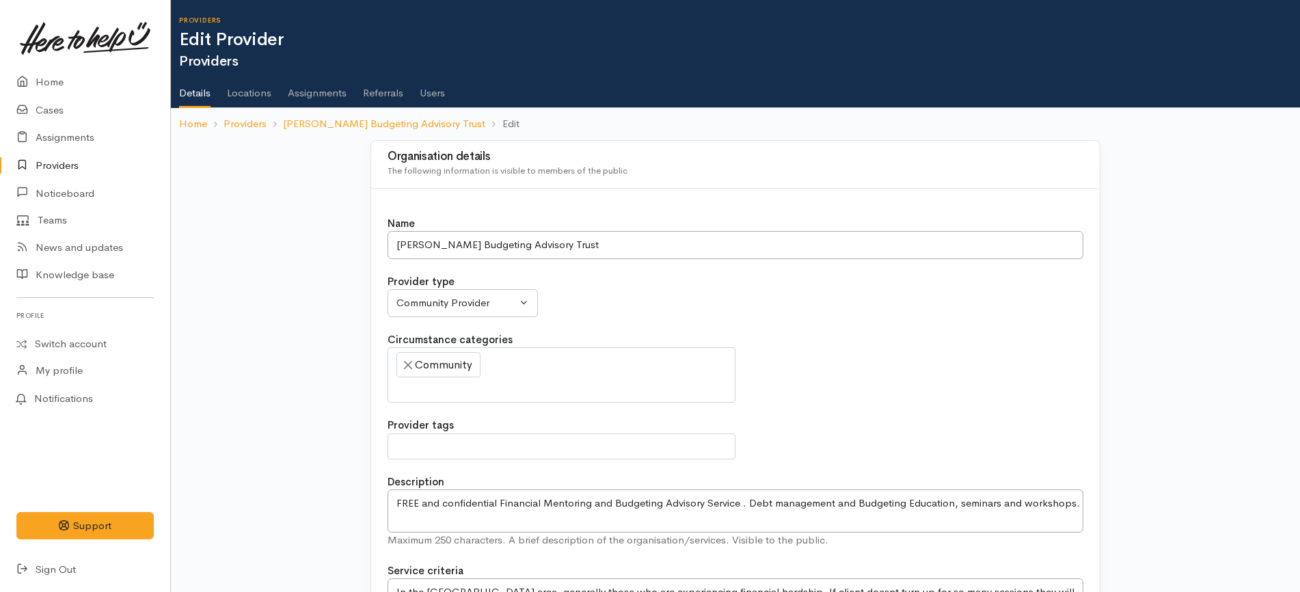
select select
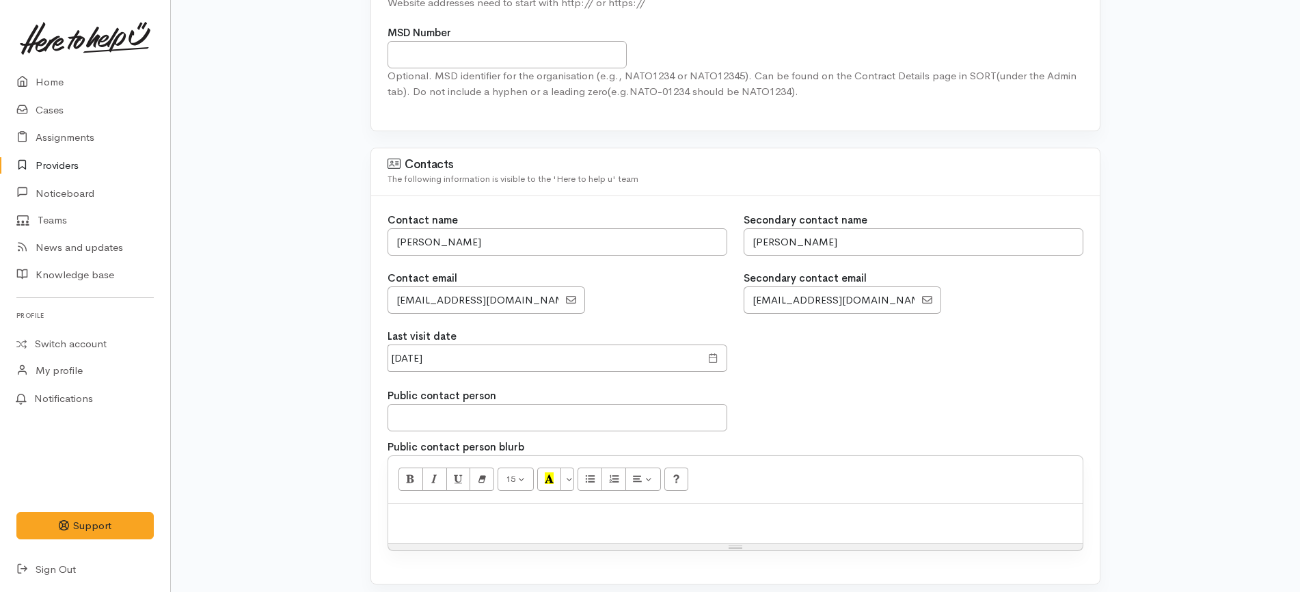
scroll to position [1025, 0]
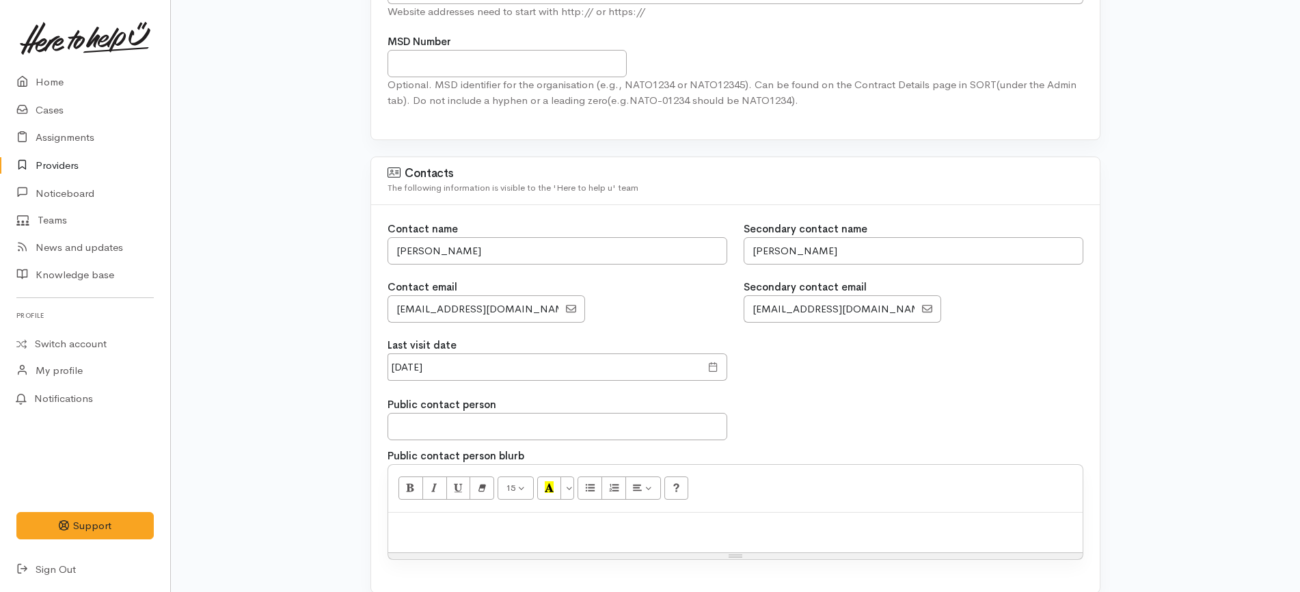
click at [298, 211] on div "Organisation details The following information is visible to members of the pub…" at bounding box center [735, 507] width 1129 height 2785
click at [53, 81] on link "Home" at bounding box center [85, 82] width 170 height 28
